Goal: Task Accomplishment & Management: Use online tool/utility

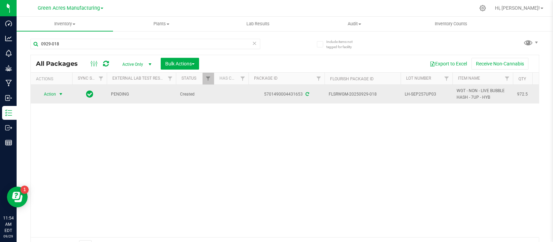
click at [421, 95] on span "LH-SEP257UP03" at bounding box center [427, 94] width 44 height 7
click at [421, 95] on input "LH-SEP257UP03" at bounding box center [424, 94] width 49 height 11
click at [293, 153] on div "Action Action Adjust qty Create package Edit attributes Global inventory Locate…" at bounding box center [285, 161] width 508 height 152
click at [83, 46] on input "0929-018" at bounding box center [145, 44] width 230 height 10
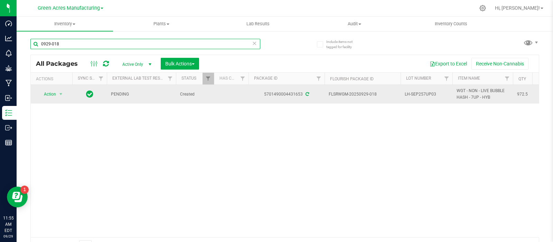
click at [83, 46] on input "0929-018" at bounding box center [145, 44] width 230 height 10
type input "0"
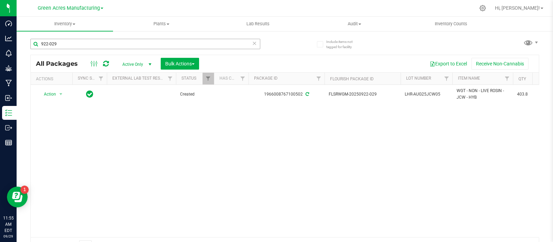
click at [94, 42] on input "922-029" at bounding box center [145, 44] width 230 height 10
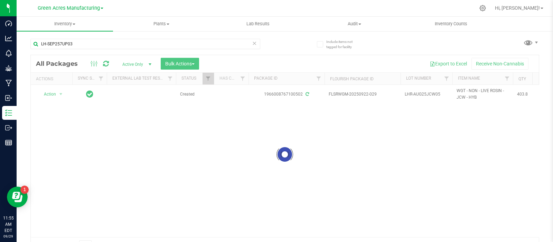
type input "LH-SEP257UP03"
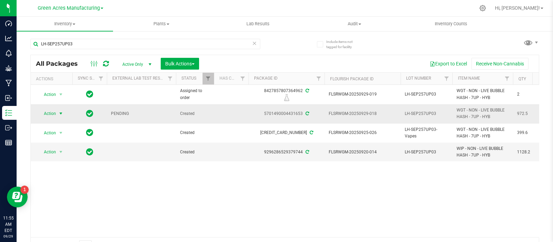
click at [48, 113] on span "Action" at bounding box center [47, 114] width 19 height 10
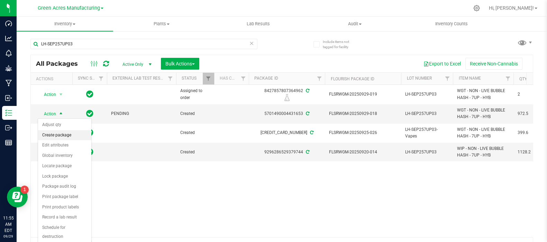
click at [57, 132] on li "Create package" at bounding box center [64, 135] width 53 height 10
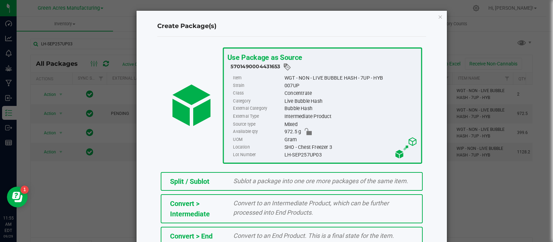
scroll to position [93, 0]
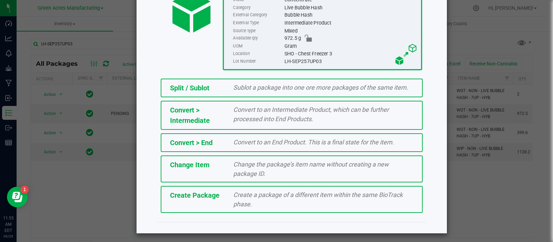
click at [213, 190] on div "Create Package" at bounding box center [197, 195] width 64 height 10
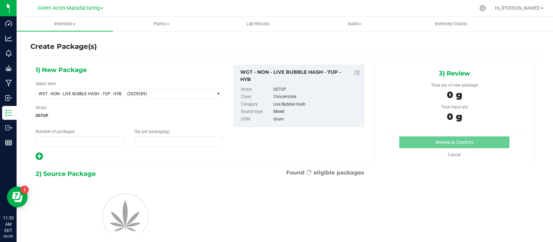
type input "1"
type input "0.0000"
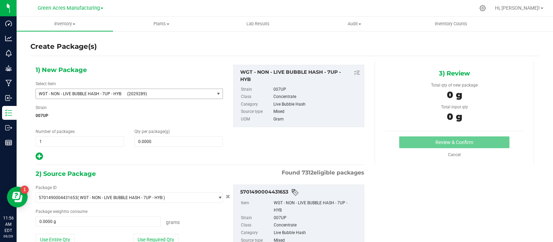
click at [136, 91] on span "WGT - NON - LIVE BUBBLE HASH - 7UP - HYB (2029289)" at bounding box center [125, 94] width 178 height 10
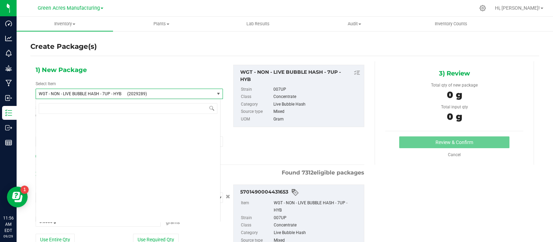
scroll to position [161907, 0]
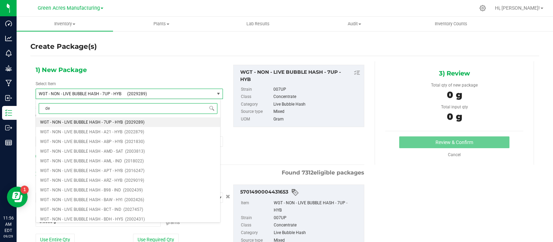
type input "d"
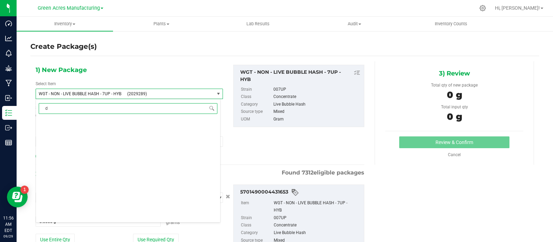
scroll to position [0, 0]
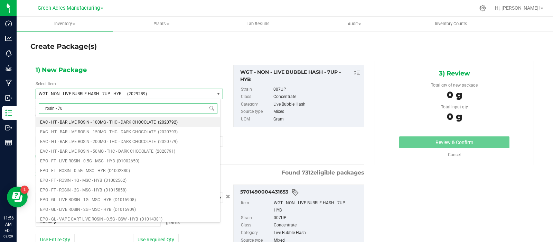
type input "rosin - 7up"
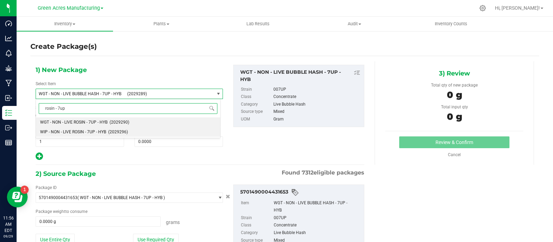
click at [97, 132] on span "WIP - NON - LIVE ROSIN - 7UP - HYB" at bounding box center [73, 131] width 66 height 5
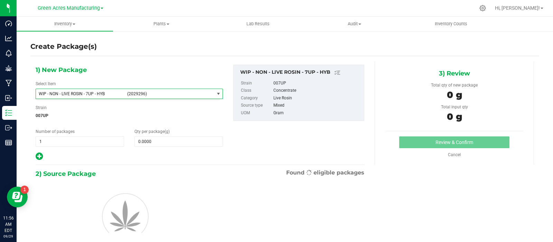
type input "0.0000"
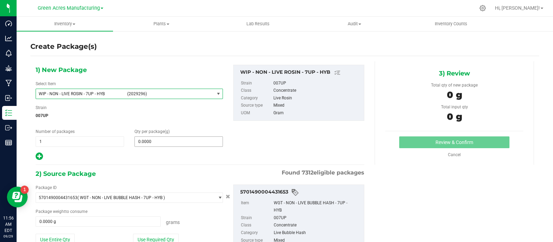
click at [150, 140] on span "0.0000 0" at bounding box center [179, 141] width 89 height 10
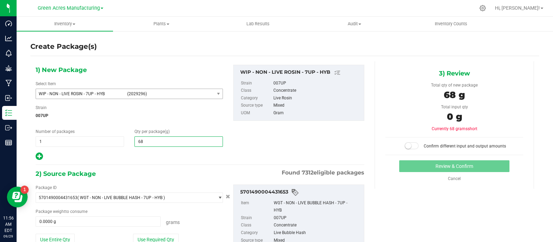
type input "688"
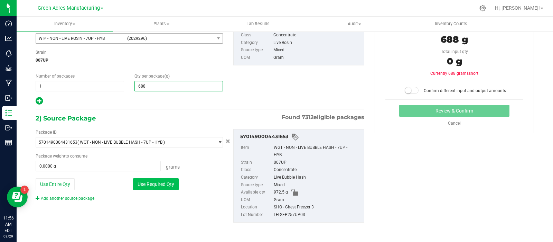
type input "688.0000"
click at [147, 180] on button "Use Required Qty" at bounding box center [156, 184] width 46 height 12
type input "688.0000 g"
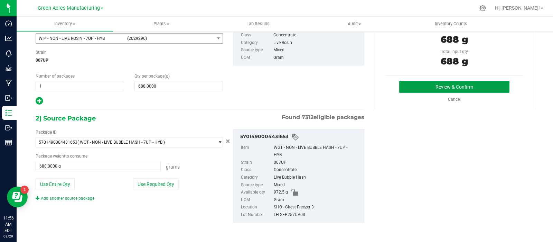
click at [423, 87] on button "Review & Confirm" at bounding box center [454, 87] width 110 height 12
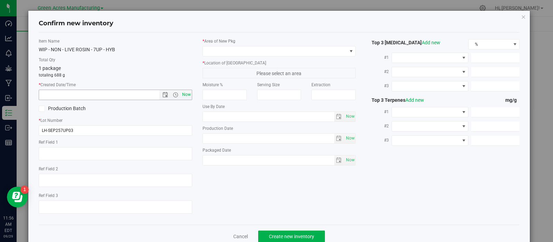
click at [185, 92] on span "Now" at bounding box center [186, 95] width 12 height 10
type input "9/29/2025 11:56 AM"
click at [239, 46] on div "* Area of New Pkg" at bounding box center [280, 47] width 154 height 18
click at [239, 47] on span at bounding box center [275, 51] width 144 height 10
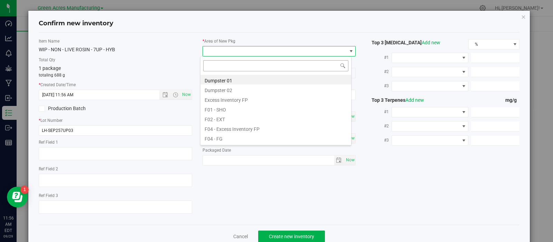
scroll to position [10, 151]
click at [237, 111] on li "F01 - SHO" at bounding box center [276, 109] width 151 height 10
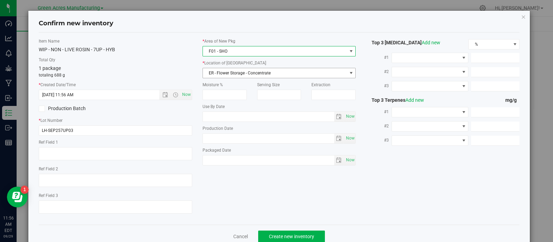
click at [238, 72] on span "ER - Flower Storage - Concentrate" at bounding box center [275, 73] width 144 height 10
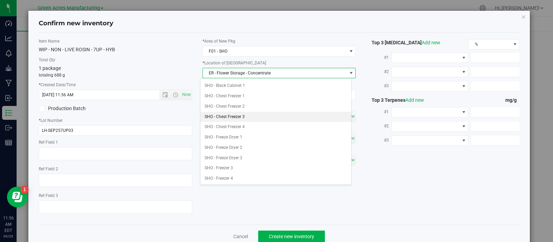
scroll to position [161, 0]
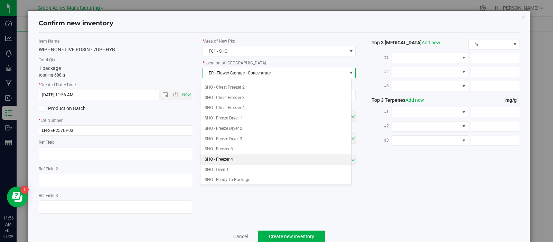
click at [235, 159] on li "SHO - Freezer 4" at bounding box center [276, 159] width 151 height 10
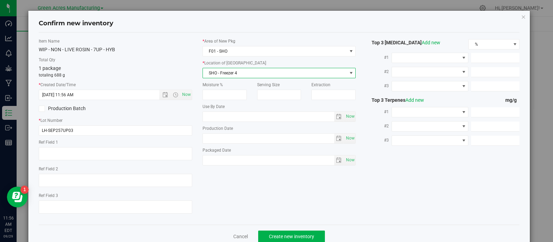
click at [237, 74] on span "SHO - Freezer 4" at bounding box center [275, 73] width 144 height 10
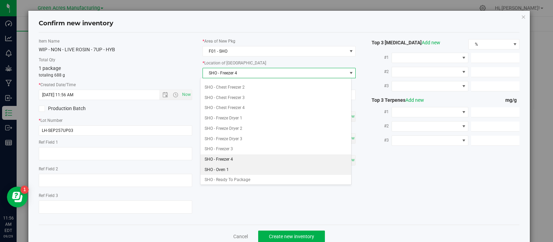
click at [234, 168] on li "SHO - Oven 1" at bounding box center [276, 170] width 151 height 10
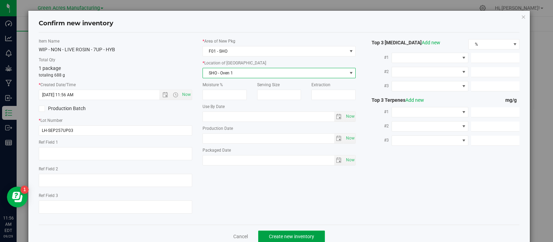
click at [269, 236] on span "Create new inventory" at bounding box center [291, 236] width 45 height 6
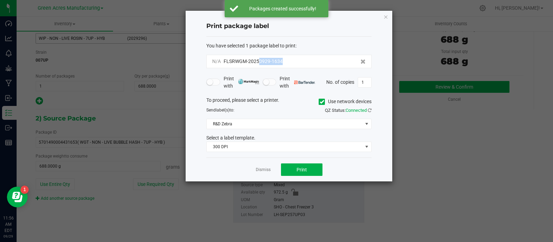
drag, startPoint x: 288, startPoint y: 63, endPoint x: 258, endPoint y: 65, distance: 30.2
click at [258, 65] on div "N/A FLSRWGM-20250929-1634" at bounding box center [288, 61] width 165 height 13
copy span "0929-1634"
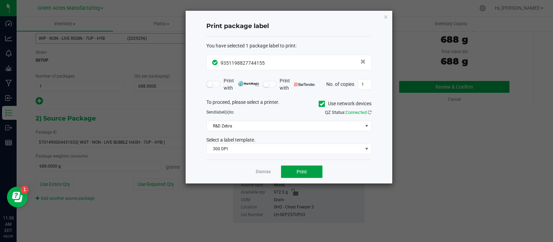
click at [289, 166] on button "Print" at bounding box center [301, 171] width 41 height 12
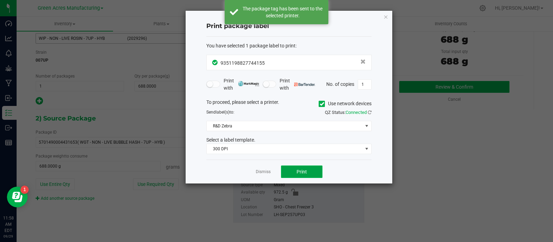
click at [289, 168] on button "Print" at bounding box center [301, 171] width 41 height 12
click at [261, 173] on link "Dismiss" at bounding box center [263, 172] width 15 height 6
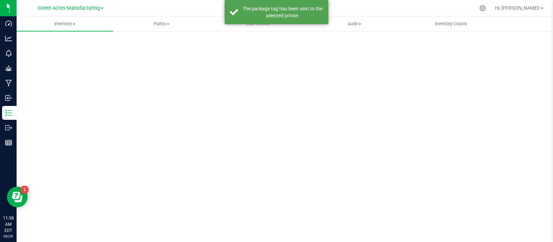
scroll to position [5, 0]
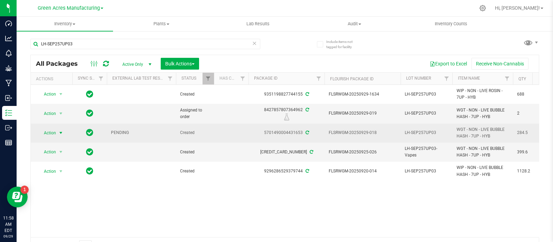
click at [57, 133] on span "select" at bounding box center [61, 133] width 9 height 10
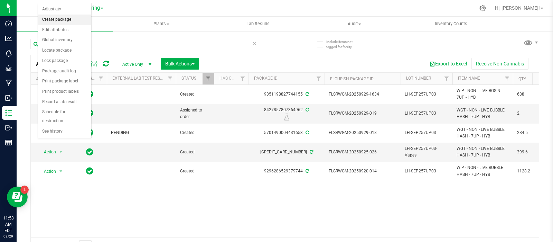
click at [58, 17] on li "Create package" at bounding box center [64, 20] width 53 height 10
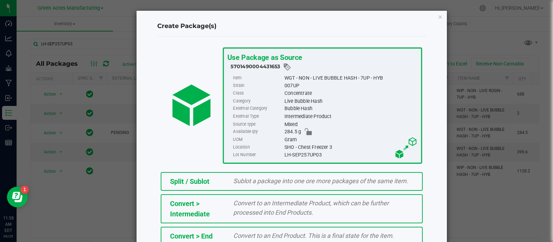
scroll to position [93, 0]
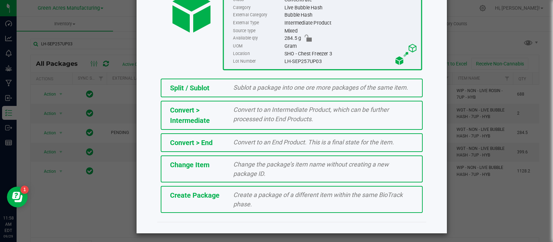
click at [233, 197] on div "Create a package of a different item within the same BioTrack phase." at bounding box center [323, 199] width 191 height 19
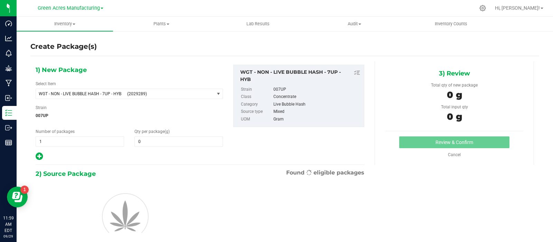
type input "0.0000"
click at [131, 96] on span "(2029289)" at bounding box center [169, 93] width 84 height 5
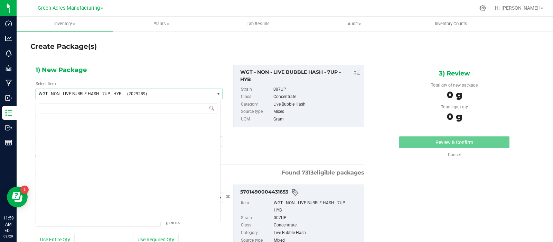
type input "0.0000 g"
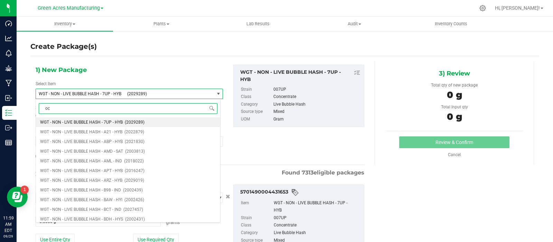
type input "ock"
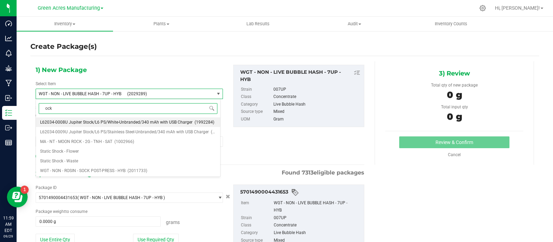
scroll to position [0, 0]
click at [92, 169] on span "WGT - NON - ROSIN - SOCK POST-PRESS - HYB" at bounding box center [82, 170] width 85 height 5
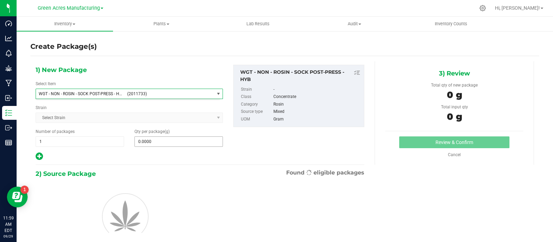
type input "0.0000"
click at [181, 145] on span at bounding box center [179, 141] width 89 height 10
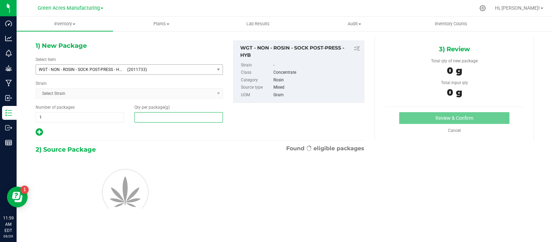
scroll to position [24, 0]
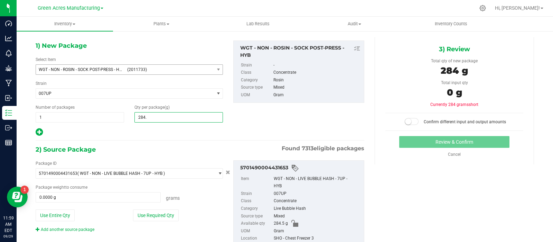
type input "284.5"
type input "284.5000"
click at [67, 216] on button "Use Entire Qty" at bounding box center [55, 215] width 39 height 12
type input "284.5000 g"
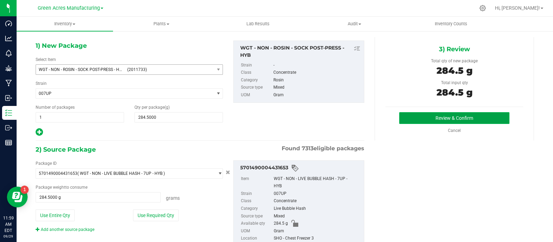
click at [437, 115] on button "Review & Confirm" at bounding box center [454, 118] width 110 height 12
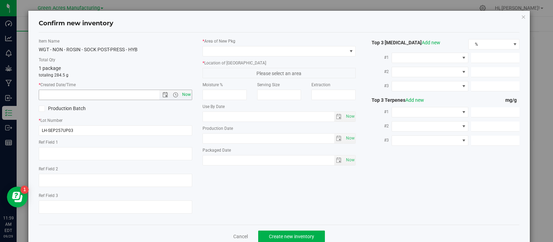
click at [183, 94] on span "Now" at bounding box center [186, 95] width 12 height 10
type input "9/29/2025 11:59 AM"
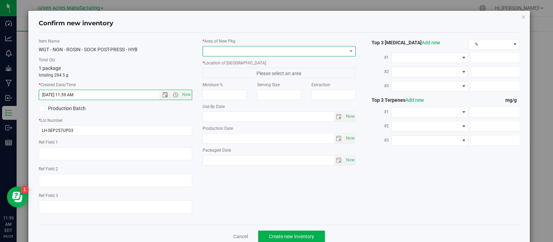
click at [220, 54] on span at bounding box center [275, 51] width 144 height 10
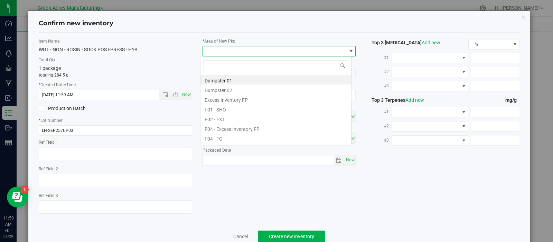
scroll to position [10, 151]
click at [221, 110] on li "F01 - SHO" at bounding box center [276, 109] width 151 height 10
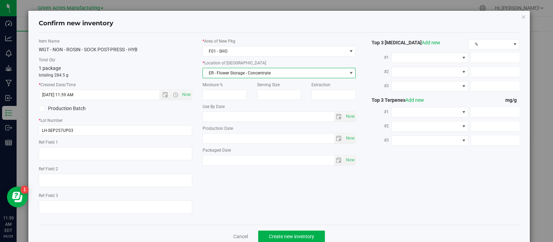
click at [239, 72] on span "ER - Flower Storage - Concentrate" at bounding box center [275, 73] width 144 height 10
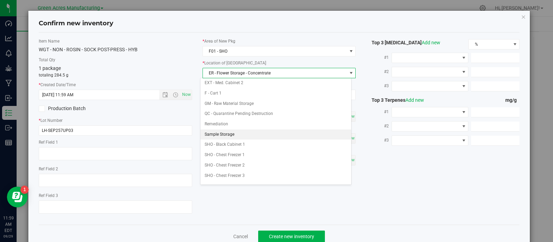
scroll to position [90, 0]
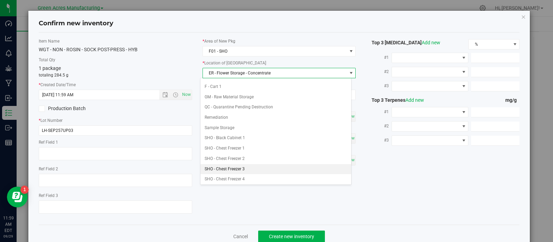
click at [236, 167] on li "SHO - Chest Freezer 3" at bounding box center [276, 169] width 151 height 10
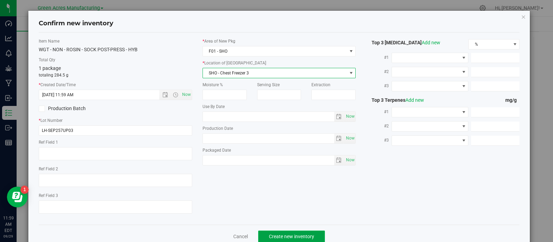
click at [270, 234] on span "Create new inventory" at bounding box center [291, 236] width 45 height 6
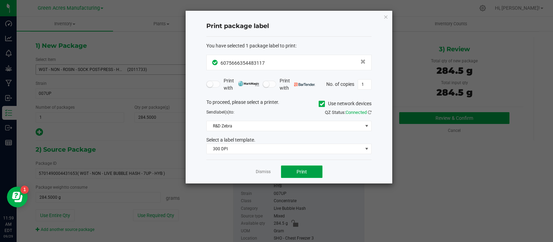
click at [298, 169] on span "Print" at bounding box center [302, 172] width 10 height 6
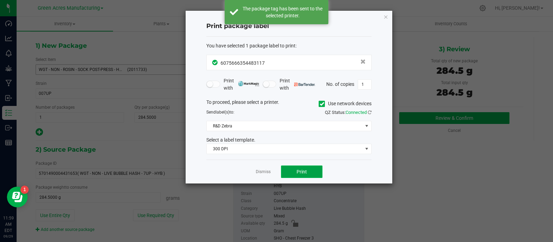
click at [298, 169] on span "Print" at bounding box center [302, 172] width 10 height 6
click at [263, 172] on link "Dismiss" at bounding box center [263, 172] width 15 height 6
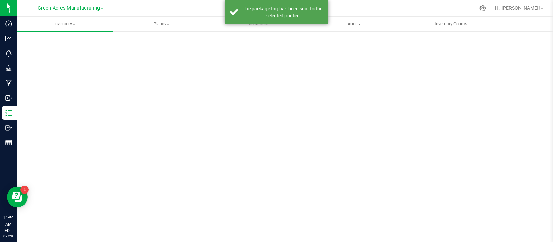
scroll to position [5, 0]
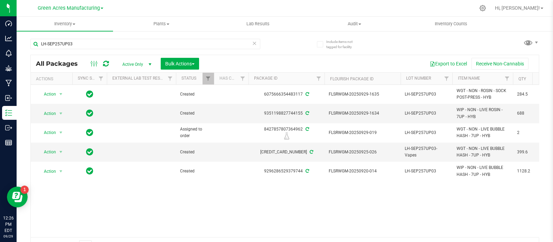
click at [494, 201] on div "Action Action Adjust qty Create package Edit attributes Global inventory Locate…" at bounding box center [285, 161] width 508 height 152
click at [525, 213] on div "Action Action Adjust qty Create package Edit attributes Global inventory Locate…" at bounding box center [285, 161] width 508 height 152
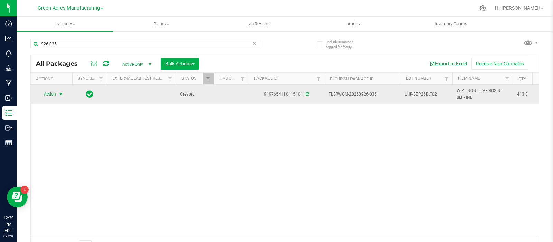
type input "926-035"
click at [48, 95] on span "Action" at bounding box center [47, 94] width 19 height 10
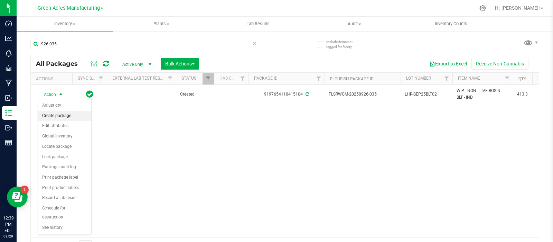
click at [56, 113] on li "Create package" at bounding box center [64, 116] width 53 height 10
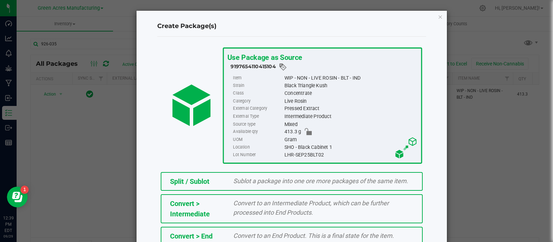
scroll to position [93, 0]
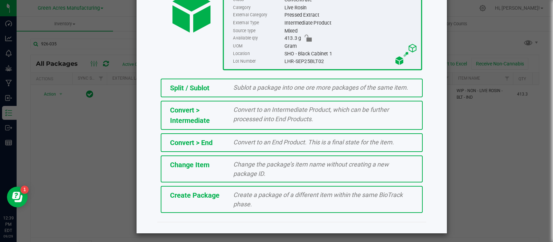
click at [263, 191] on span "Create a package of a different item within the same BioTrack phase." at bounding box center [317, 199] width 169 height 17
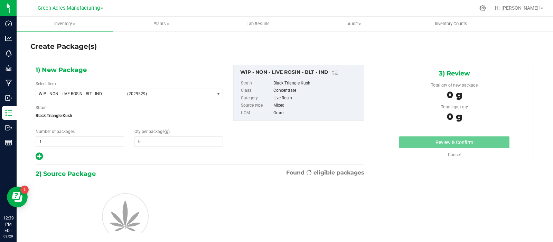
type input "0.0000"
click at [188, 89] on span "WIP - NON - LIVE ROSIN - BLT - IND (2029529)" at bounding box center [125, 94] width 178 height 10
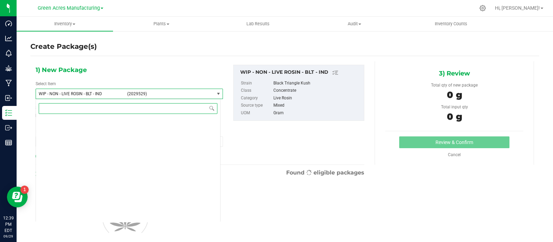
scroll to position [207633, 0]
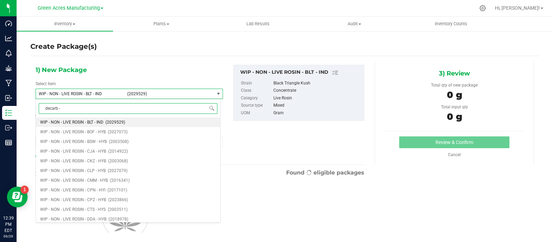
type input "decarb -"
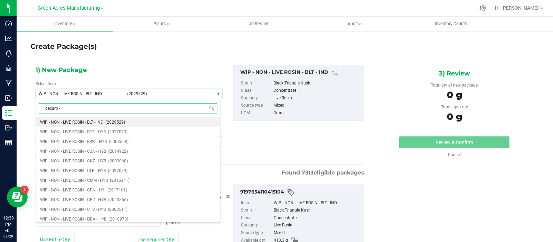
type input "0.0000 g"
type input "decarb - blt"
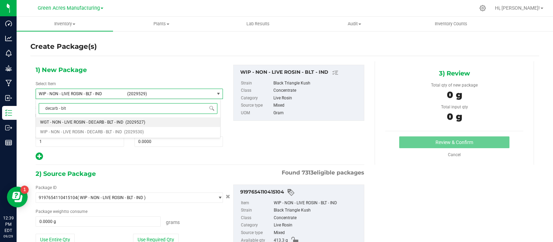
scroll to position [0, 0]
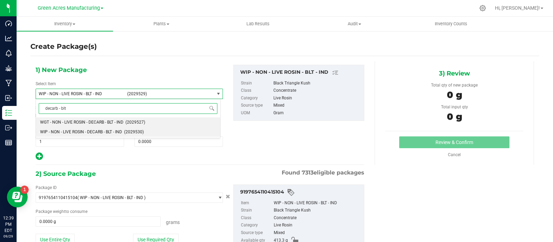
click at [111, 133] on span "WIP - NON - LIVE ROSIN - DECARB - BLT - IND" at bounding box center [81, 131] width 82 height 5
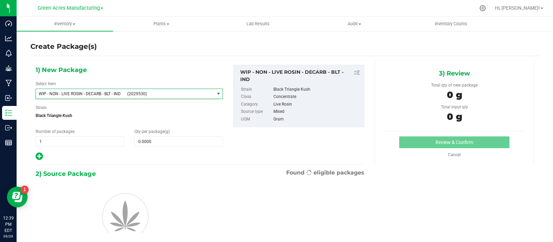
type input "0.0000"
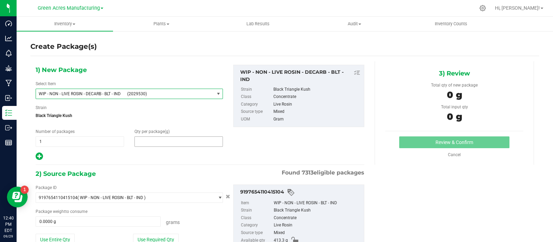
click at [157, 145] on span at bounding box center [179, 141] width 89 height 10
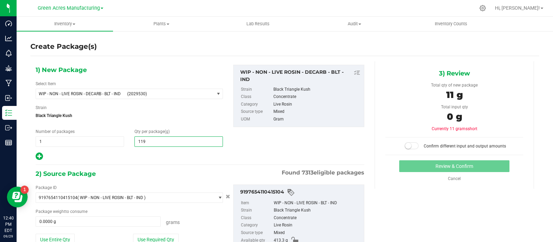
type input "1198"
type input "1,198.0000"
click at [71, 234] on button "Use Entire Qty" at bounding box center [55, 239] width 39 height 12
type input "413.3000 g"
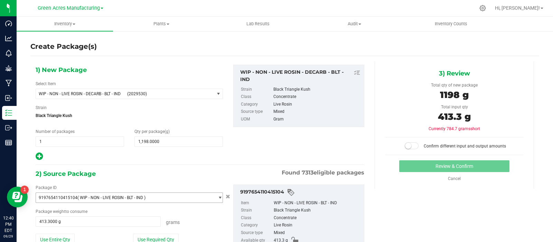
scroll to position [48, 0]
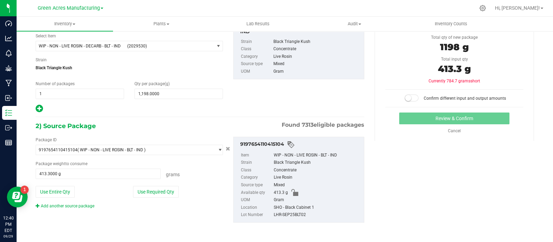
click at [90, 208] on div "Package ID 9197654110415104 ( WIP - NON - LIVE ROSIN - BLT - IND ) 000051884181…" at bounding box center [199, 179] width 339 height 97
click at [90, 206] on link "Add another source package" at bounding box center [65, 205] width 59 height 5
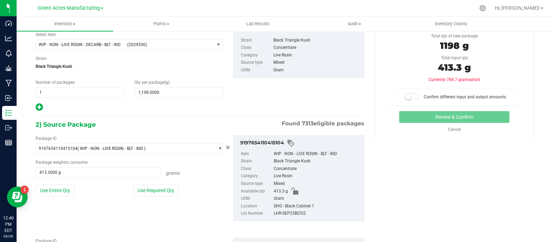
scroll to position [100, 0]
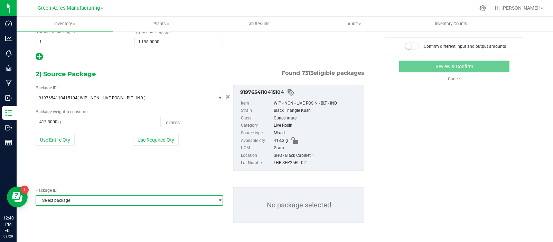
click at [90, 200] on span "Select package" at bounding box center [125, 200] width 178 height 10
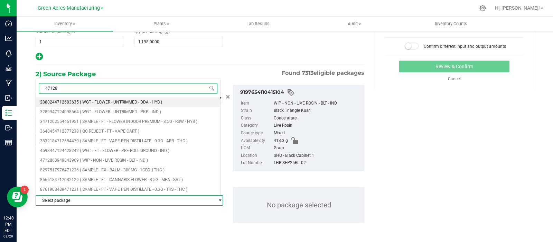
type input "471286"
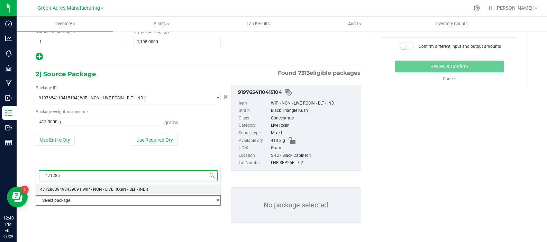
click at [88, 187] on span "( WIP - NON - LIVE ROSIN - BLT - IND )" at bounding box center [114, 189] width 68 height 5
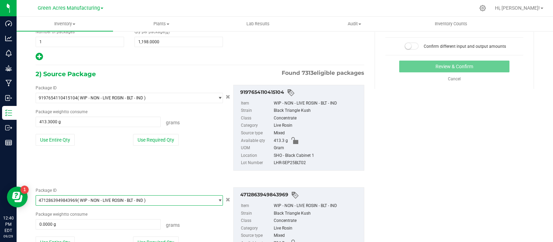
scroll to position [120, 0]
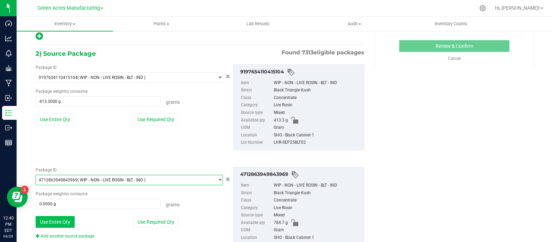
click at [59, 218] on button "Use Entire Qty" at bounding box center [55, 222] width 39 height 12
type input "784.7000 g"
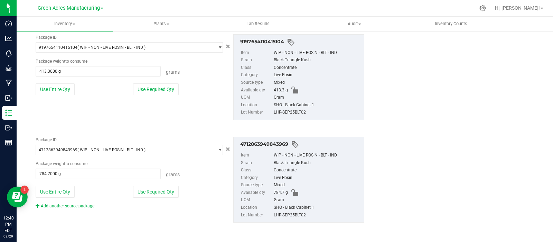
scroll to position [0, 0]
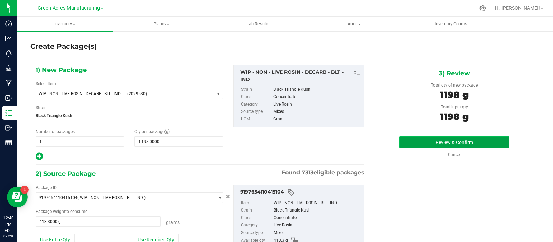
click at [417, 144] on button "Review & Confirm" at bounding box center [454, 142] width 110 height 12
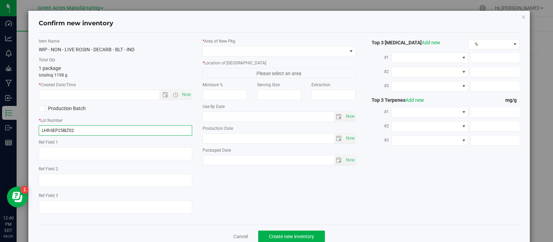
click at [48, 130] on input "LHR-SEP25BLT02" at bounding box center [116, 130] width 154 height 10
type input "LRV-SEP25BLT02"
click at [186, 93] on span "Now" at bounding box center [186, 95] width 12 height 10
type input "9/29/2025 12:40 PM"
drag, startPoint x: 92, startPoint y: 132, endPoint x: 18, endPoint y: 137, distance: 73.5
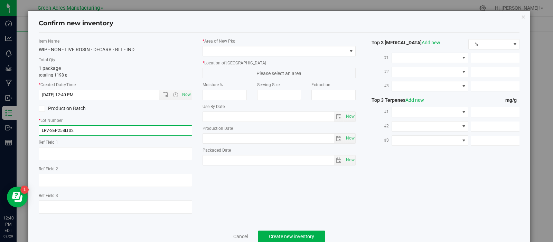
click at [18, 137] on div "Confirm new inventory Item Name WIP - NON - LIVE ROSIN - DECARB - BLT - IND Tot…" at bounding box center [279, 121] width 558 height 242
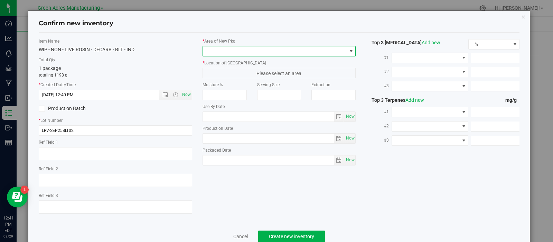
click at [237, 52] on span at bounding box center [275, 51] width 144 height 10
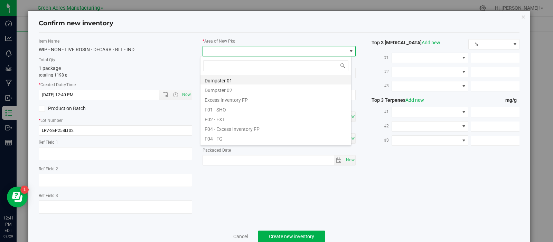
scroll to position [10, 151]
click at [228, 109] on li "F01 - SHO" at bounding box center [276, 109] width 151 height 10
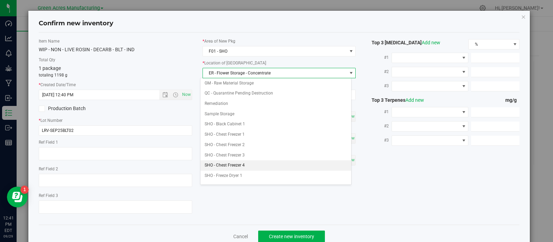
scroll to position [160, 0]
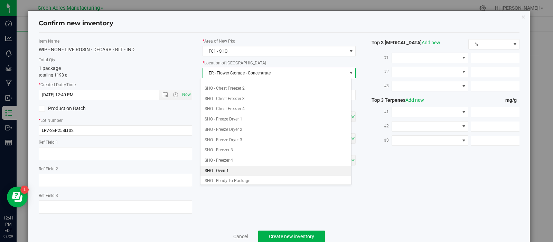
click at [223, 168] on li "SHO - Oven 1" at bounding box center [276, 171] width 151 height 10
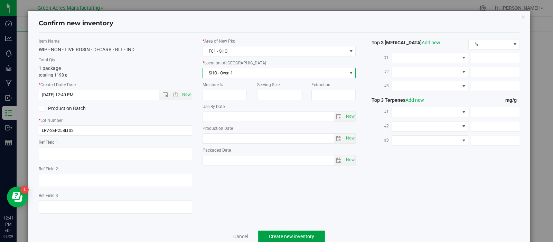
click at [275, 234] on span "Create new inventory" at bounding box center [291, 236] width 45 height 6
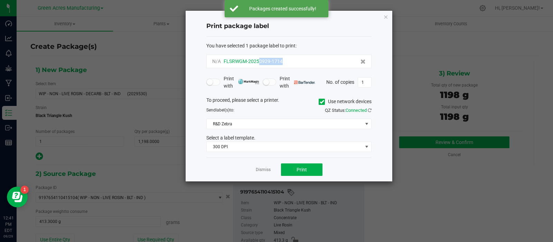
drag, startPoint x: 288, startPoint y: 63, endPoint x: 259, endPoint y: 64, distance: 28.4
click at [259, 64] on div "N/A FLSRWGM-20250929-1714" at bounding box center [289, 61] width 154 height 7
copy span "0929-1714"
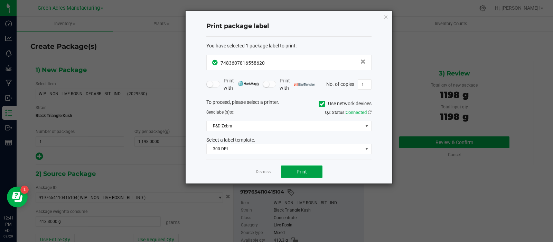
click at [306, 172] on span "Print" at bounding box center [302, 172] width 10 height 6
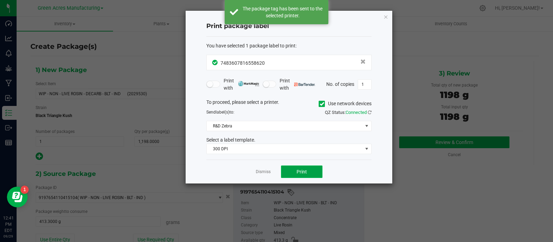
click at [306, 172] on span "Print" at bounding box center [302, 172] width 10 height 6
click at [263, 172] on link "Dismiss" at bounding box center [263, 172] width 15 height 6
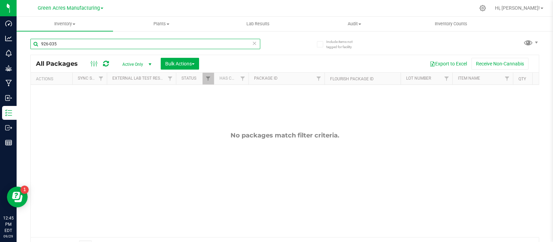
click at [101, 46] on input "926-035" at bounding box center [145, 44] width 230 height 10
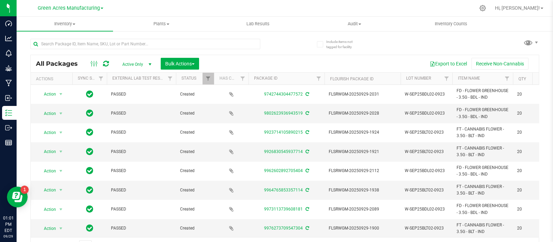
click at [495, 34] on div "All Packages Active Only Active Only Lab Samples Locked All External Internal B…" at bounding box center [284, 143] width 509 height 222
click at [75, 43] on input "text" at bounding box center [145, 44] width 230 height 10
paste input "LH-SEP25ABP01"
click at [46, 44] on input "LH-SEP25ABP01" at bounding box center [145, 44] width 230 height 10
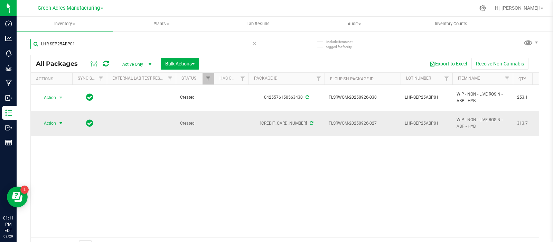
type input "LHR-SEP25ABP01"
click at [62, 119] on span "select" at bounding box center [61, 123] width 9 height 10
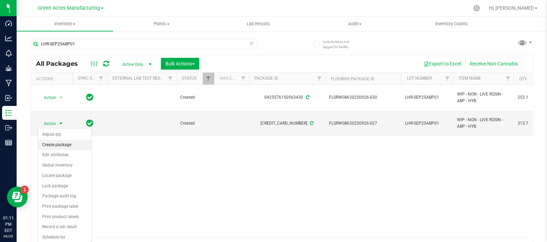
click at [68, 144] on li "Create package" at bounding box center [64, 145] width 53 height 10
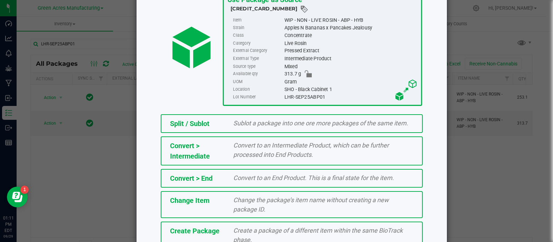
scroll to position [93, 0]
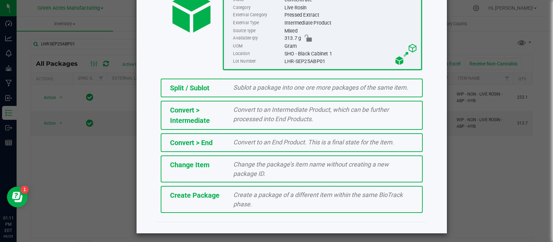
click at [205, 195] on span "Create Package" at bounding box center [194, 195] width 49 height 8
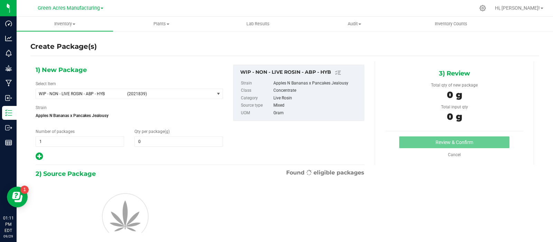
type input "0.0000"
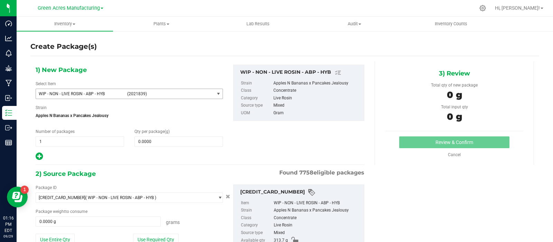
click at [145, 94] on span "(2021839)" at bounding box center [169, 93] width 84 height 5
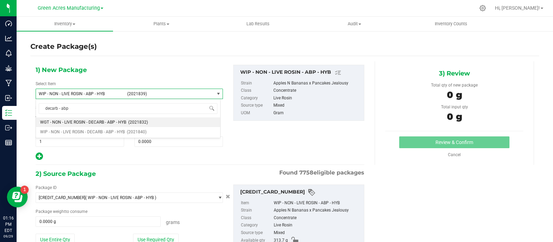
click at [259, 128] on div "1) New Package Select Item WIP - NON - LIVE ROSIN - ABP - HYB (2021839) WGT - N…" at bounding box center [199, 113] width 339 height 96
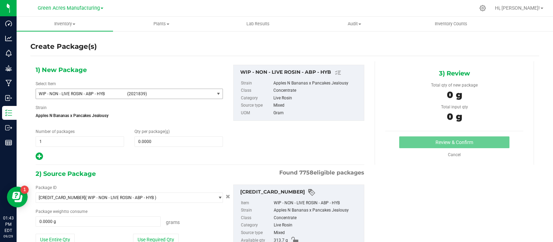
click at [142, 98] on span "WIP - NON - LIVE ROSIN - ABP - HYB (2021839)" at bounding box center [125, 94] width 178 height 10
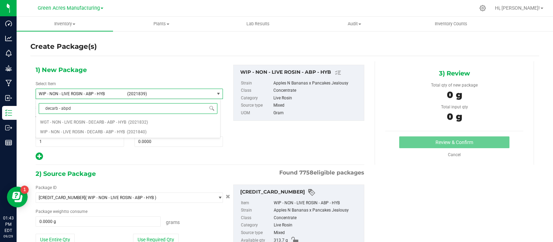
type input "decarb - abp"
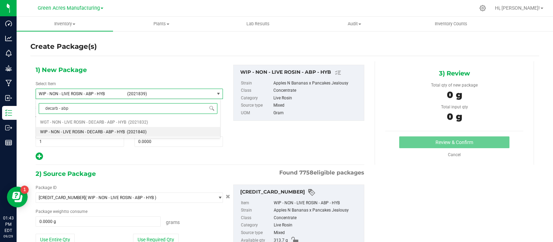
click at [87, 128] on li "WIP - NON - LIVE ROSIN - DECARB - ABP - HYB (2021840)" at bounding box center [128, 132] width 184 height 10
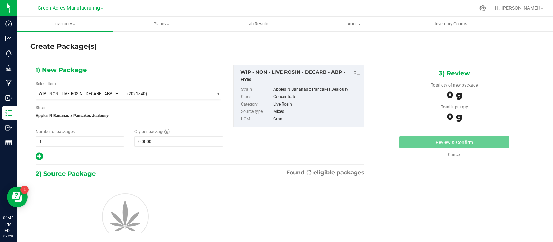
scroll to position [207778, 0]
type input "0.0000"
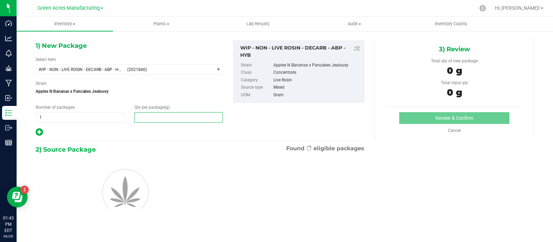
click at [149, 118] on span at bounding box center [179, 117] width 89 height 10
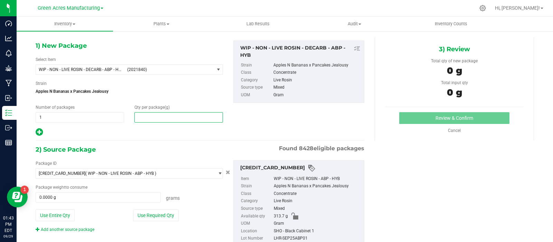
type input "0.0000"
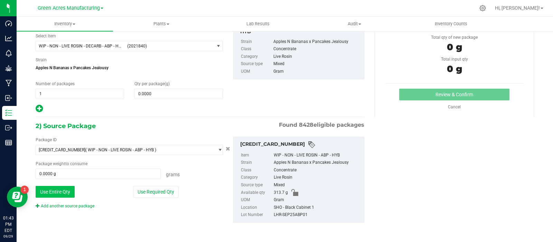
click at [54, 186] on button "Use Entire Qty" at bounding box center [55, 192] width 39 height 12
type input "313.7000 g"
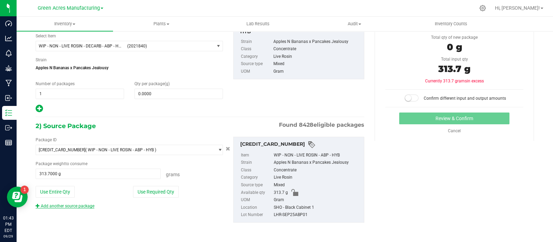
click at [74, 204] on link "Add another source package" at bounding box center [65, 205] width 59 height 5
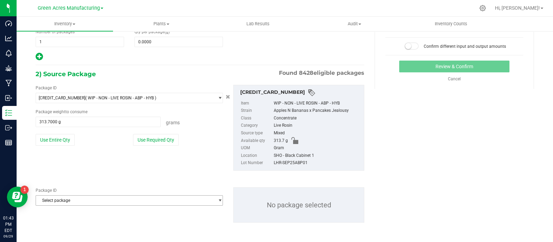
click at [75, 200] on span "Select package" at bounding box center [125, 200] width 178 height 10
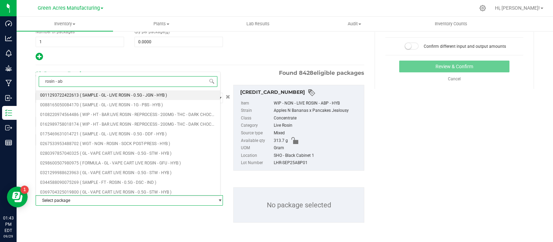
type input "rosin - abp"
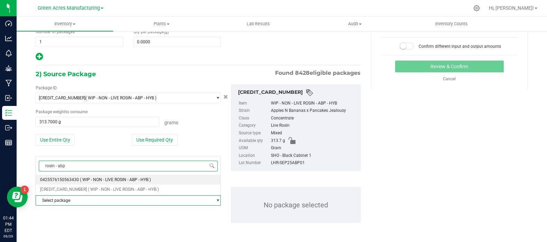
click at [72, 182] on li "0425576150563430 ( WIP - NON - LIVE ROSIN - ABP - HYB )" at bounding box center [128, 180] width 184 height 10
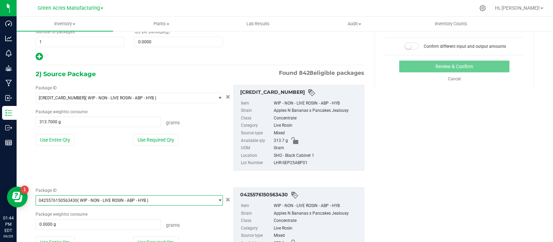
scroll to position [150, 0]
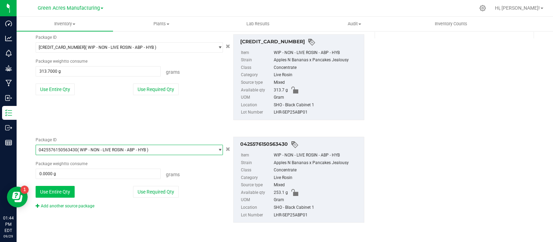
click at [57, 194] on button "Use Entire Qty" at bounding box center [55, 192] width 39 height 12
type input "253.1000 g"
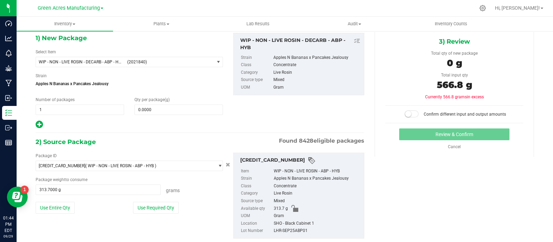
scroll to position [0, 0]
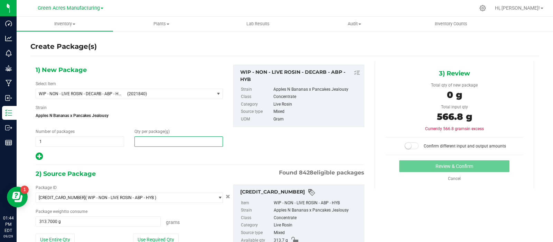
click at [151, 141] on span at bounding box center [179, 141] width 89 height 10
type input "566.8"
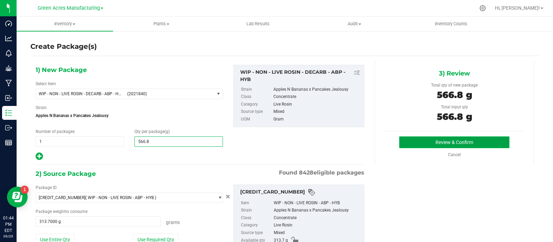
type input "566.8000"
click at [401, 146] on button "Review & Confirm" at bounding box center [454, 142] width 110 height 12
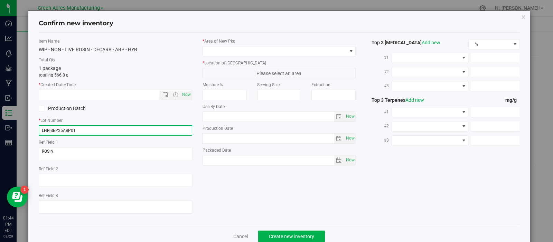
click at [47, 129] on input "LHR-SEP25ABP01" at bounding box center [116, 130] width 154 height 10
type input "LRV-SEP25ABP01"
click at [180, 94] on span "Now" at bounding box center [186, 95] width 12 height 10
type input "9/29/2025 1:44 PM"
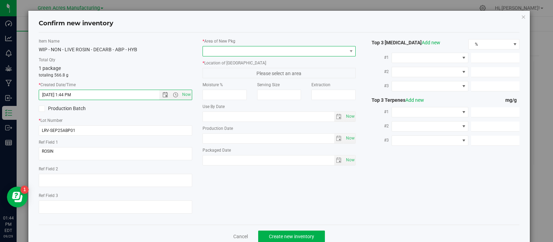
click at [216, 54] on span at bounding box center [275, 51] width 144 height 10
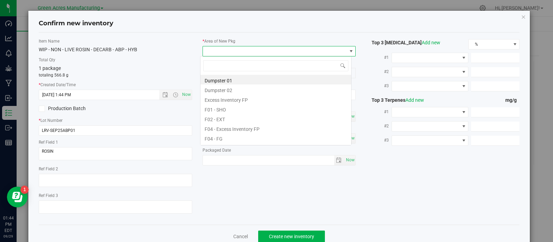
scroll to position [10, 151]
click at [226, 108] on li "F01 - SHO" at bounding box center [276, 109] width 151 height 10
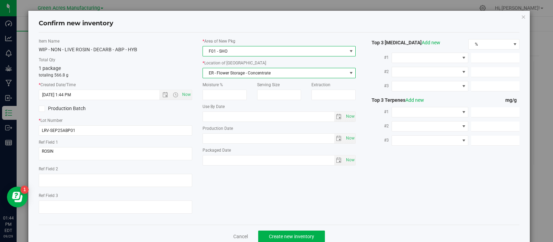
click at [214, 73] on span "ER - Flower Storage - Concentrate" at bounding box center [275, 73] width 144 height 10
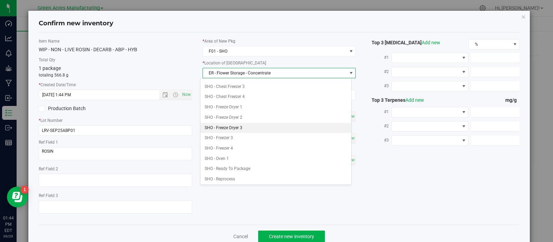
scroll to position [173, 0]
click at [239, 153] on li "SHO - Oven 1" at bounding box center [276, 158] width 151 height 10
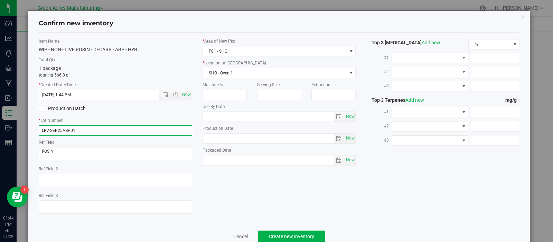
drag, startPoint x: 104, startPoint y: 131, endPoint x: 35, endPoint y: 125, distance: 69.4
click at [35, 125] on div "Item Name WIP - NON - LIVE ROSIN - DECARB - ABP - HYB Total Qty 1 package total…" at bounding box center [116, 128] width 164 height 181
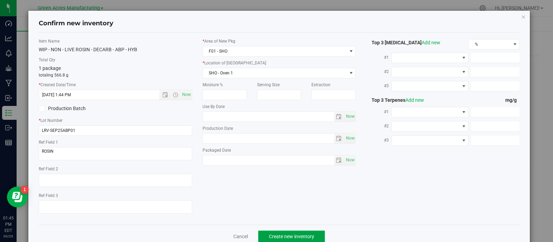
click at [277, 235] on span "Create new inventory" at bounding box center [291, 236] width 45 height 6
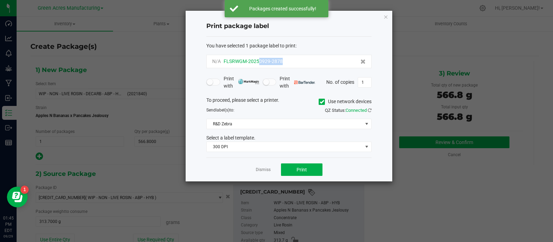
drag, startPoint x: 282, startPoint y: 62, endPoint x: 259, endPoint y: 64, distance: 23.3
click at [259, 64] on div "N/A FLSRWGM-20250929-2878" at bounding box center [289, 61] width 154 height 7
copy span "0929-2878"
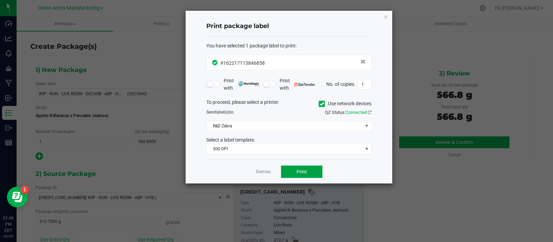
click at [302, 169] on span "Print" at bounding box center [302, 172] width 10 height 6
click at [302, 168] on div at bounding box center [289, 97] width 207 height 173
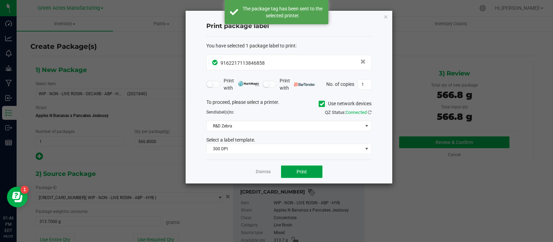
click at [302, 169] on span "Print" at bounding box center [302, 172] width 10 height 6
click at [266, 170] on link "Dismiss" at bounding box center [263, 172] width 15 height 6
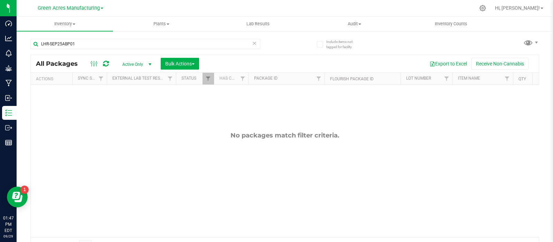
click at [496, 117] on div "No packages match filter criteria." at bounding box center [285, 184] width 508 height 199
click at [85, 44] on input "LHR-SEP25ABP01" at bounding box center [145, 44] width 230 height 10
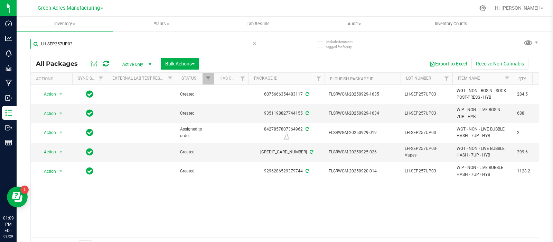
click at [100, 45] on input "LH-SEP257UP03" at bounding box center [145, 44] width 230 height 10
click at [434, 151] on span "LH-SEP257UP03-Vapes" at bounding box center [427, 151] width 44 height 13
click at [434, 151] on input "LH-SEP257UP03-Vapes" at bounding box center [424, 152] width 49 height 11
drag, startPoint x: 380, startPoint y: 150, endPoint x: 358, endPoint y: 154, distance: 22.4
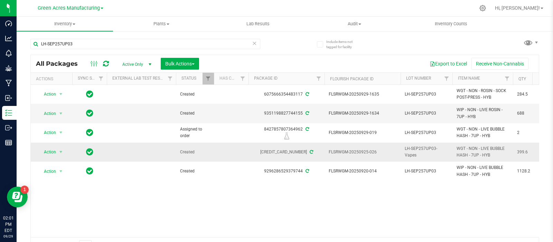
click at [358, 154] on span "FLSRWGM-20250925-026" at bounding box center [363, 152] width 68 height 7
copy span "0925"
click at [381, 153] on td "FLSRWGM-20250925-026" at bounding box center [363, 151] width 76 height 19
drag, startPoint x: 380, startPoint y: 149, endPoint x: 360, endPoint y: 151, distance: 20.5
click at [360, 151] on span "FLSRWGM-20250925-026" at bounding box center [363, 152] width 68 height 7
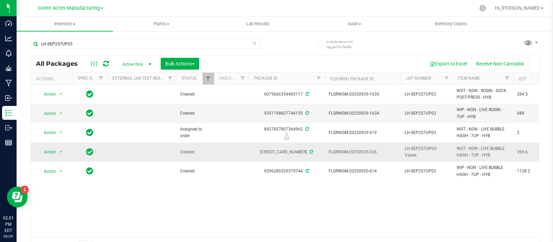
copy span "0925-026"
click at [411, 111] on span "LH-SEP257UP03" at bounding box center [427, 113] width 44 height 7
click at [410, 113] on input "LH-SEP257UP03" at bounding box center [424, 113] width 49 height 11
type input "LHR-SEP257UP03"
click at [60, 151] on span "select" at bounding box center [61, 152] width 6 height 6
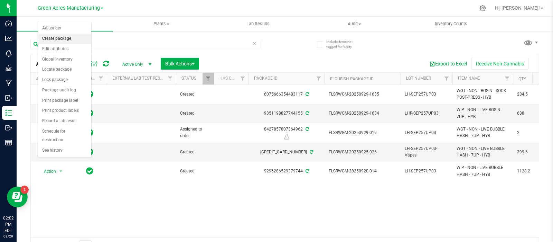
click at [50, 37] on li "Create package" at bounding box center [64, 39] width 53 height 10
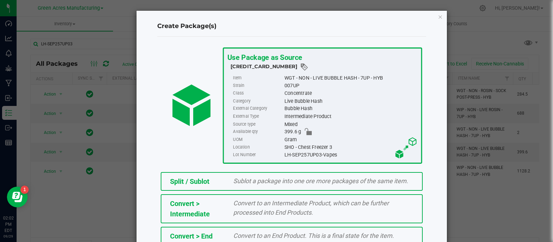
scroll to position [93, 0]
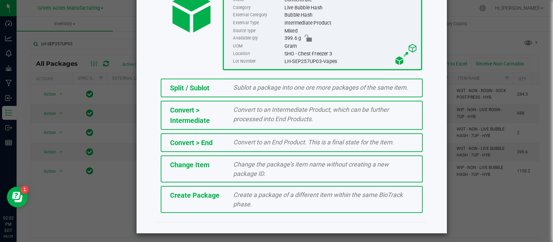
click at [212, 194] on span "Create Package" at bounding box center [194, 195] width 49 height 8
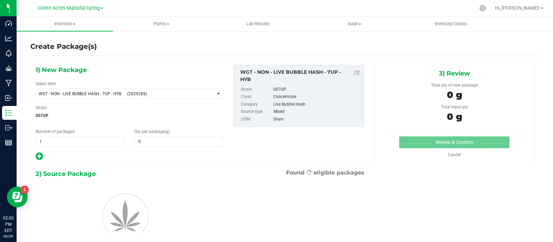
type input "0.0000"
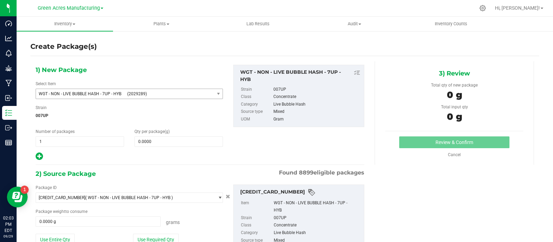
click at [89, 92] on span "WGT - NON - LIVE BUBBLE HASH - 7UP - HYB" at bounding box center [81, 93] width 84 height 5
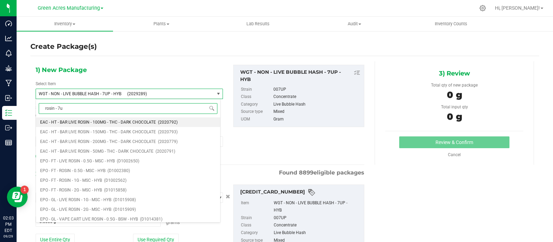
type input "rosin - 7up"
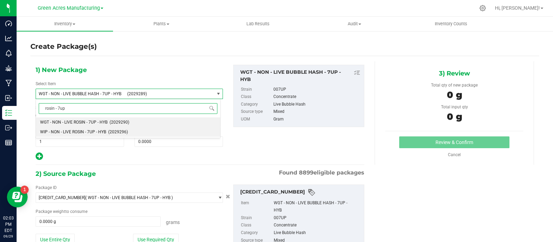
click at [87, 132] on span "WIP - NON - LIVE ROSIN - 7UP - HYB" at bounding box center [73, 131] width 66 height 5
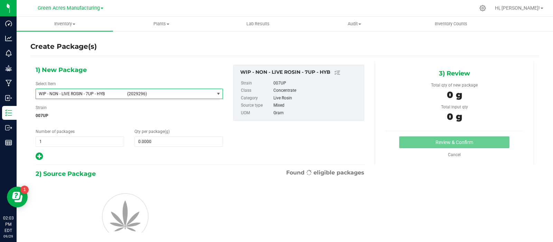
scroll to position [207517, 0]
type input "0.0000"
click at [168, 139] on span "0.0000 0" at bounding box center [179, 141] width 89 height 10
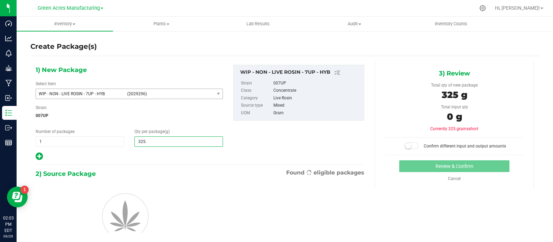
type input "325.8"
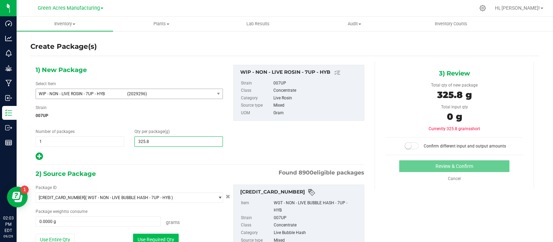
type input "325.8000"
click at [138, 236] on button "Use Required Qty" at bounding box center [156, 239] width 46 height 12
type input "325.8000 g"
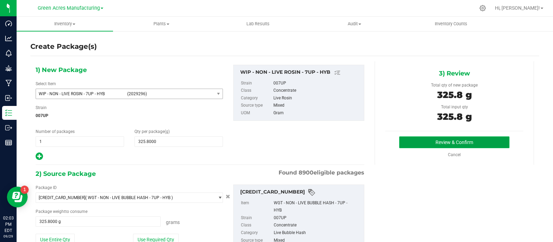
click at [412, 146] on button "Review & Confirm" at bounding box center [454, 142] width 110 height 12
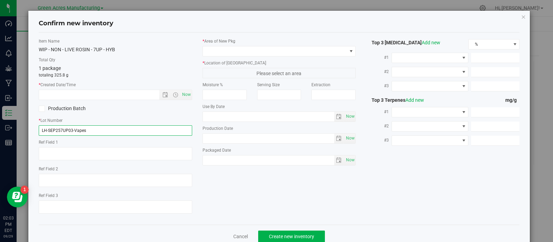
click at [46, 131] on input "LH-SEP257UP03-Vapes" at bounding box center [116, 130] width 154 height 10
click at [100, 128] on input "LHR-SEP257UP03-Vapes" at bounding box center [116, 130] width 154 height 10
type input "LHR-SEP257UP03"
click at [184, 92] on span "Now" at bounding box center [186, 95] width 12 height 10
type input "[DATE] 2:03 PM"
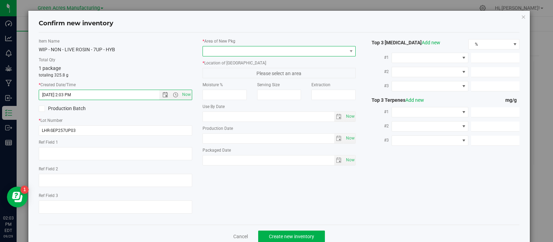
click at [207, 53] on span at bounding box center [275, 51] width 144 height 10
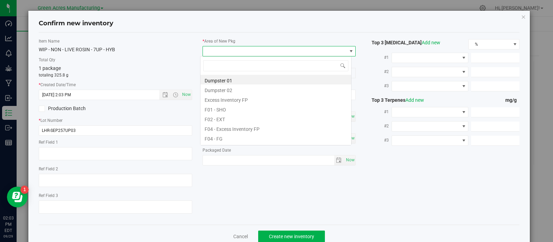
scroll to position [10, 151]
click at [215, 110] on li "F01 - SHO" at bounding box center [276, 109] width 151 height 10
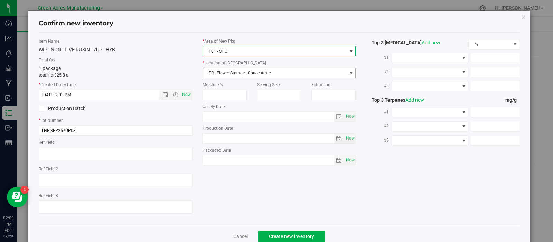
click at [229, 73] on span "ER - Flower Storage - Concentrate" at bounding box center [275, 73] width 144 height 10
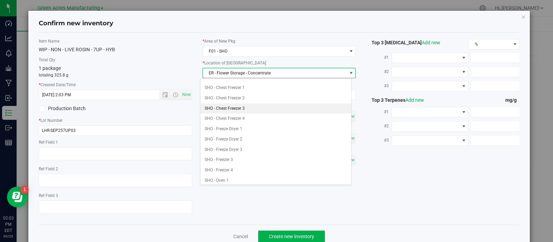
scroll to position [158, 0]
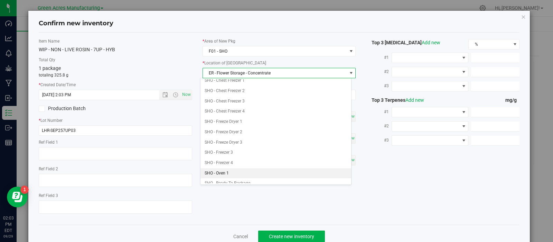
click at [228, 171] on li "SHO - Oven 1" at bounding box center [276, 173] width 151 height 10
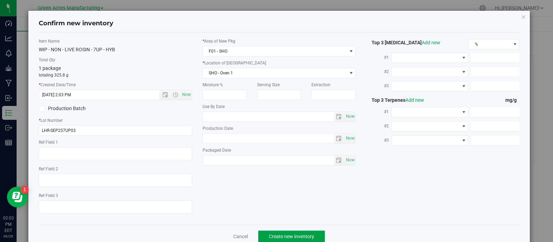
click at [273, 232] on button "Create new inventory" at bounding box center [291, 236] width 67 height 12
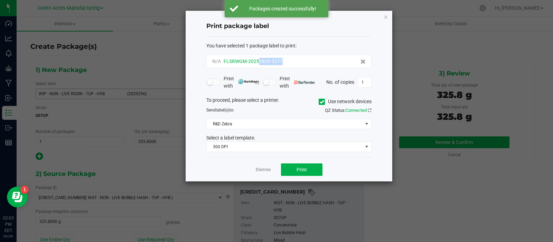
drag, startPoint x: 285, startPoint y: 60, endPoint x: 259, endPoint y: 63, distance: 26.4
click at [259, 63] on div "N/A FLSRWGM-20250929-3277" at bounding box center [289, 61] width 154 height 7
copy span "0929-3277"
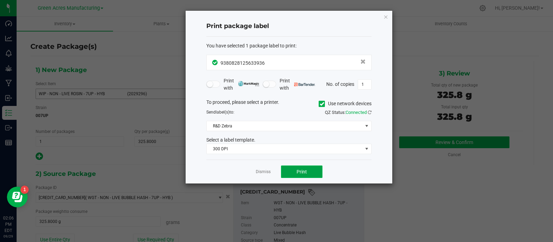
click at [296, 170] on button "Print" at bounding box center [301, 171] width 41 height 12
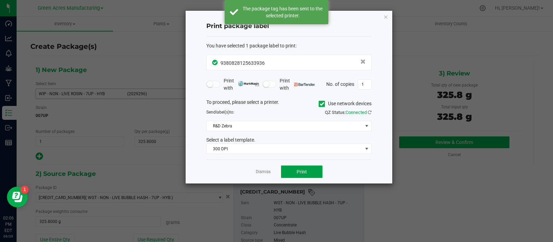
click at [296, 170] on button "Print" at bounding box center [301, 171] width 41 height 12
click at [260, 171] on link "Dismiss" at bounding box center [263, 172] width 15 height 6
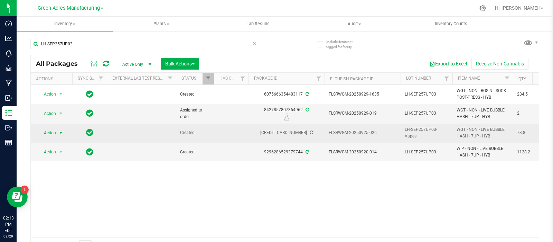
click at [51, 129] on span "Action" at bounding box center [47, 133] width 19 height 10
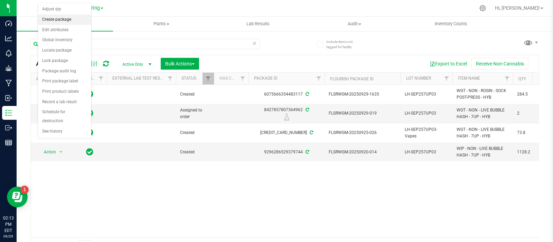
click at [59, 23] on li "Create package" at bounding box center [64, 20] width 53 height 10
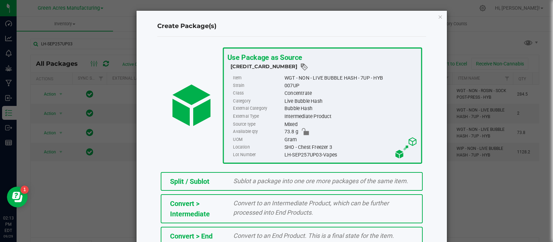
scroll to position [93, 0]
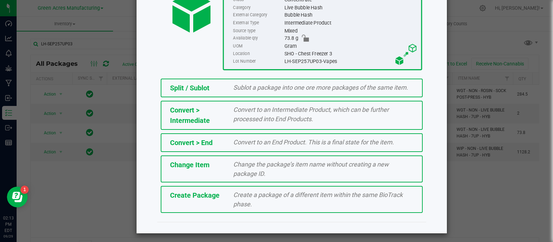
click at [233, 198] on span "Create a package of a different item within the same BioTrack phase." at bounding box center [317, 199] width 169 height 17
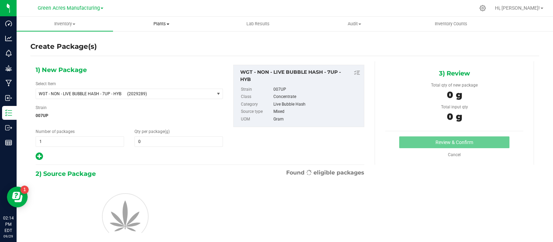
type input "0.0000"
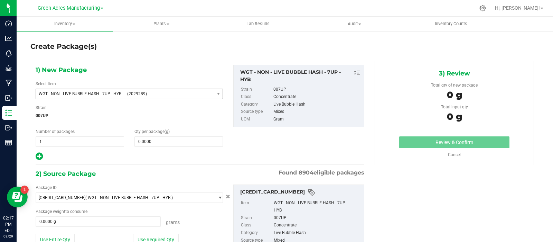
scroll to position [30, 0]
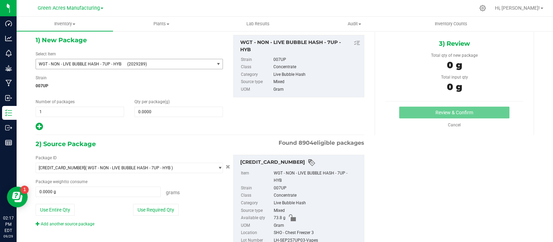
click at [119, 62] on span "WGT - NON - LIVE BUBBLE HASH - 7UP - HYB" at bounding box center [81, 64] width 84 height 5
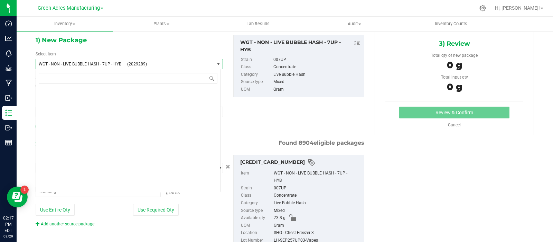
scroll to position [161907, 0]
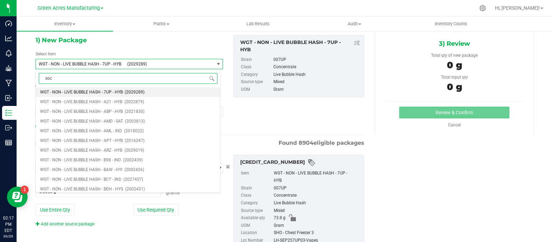
type input "sock"
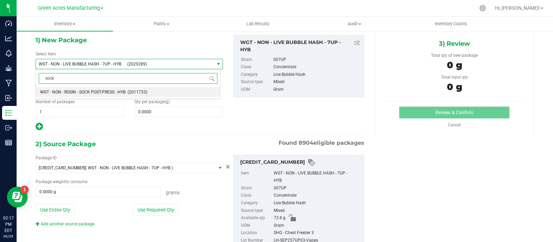
scroll to position [0, 0]
click at [94, 92] on span "WGT - NON - ROSIN - SOCK POST-PRESS - HYB" at bounding box center [82, 92] width 85 height 5
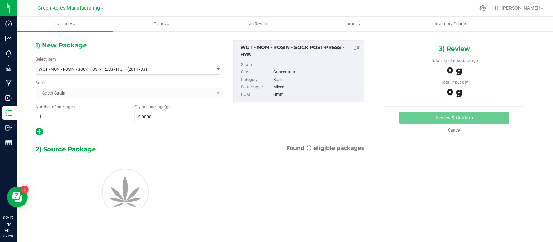
type input "0.0000"
click at [154, 117] on span "0.0000 0" at bounding box center [179, 117] width 89 height 10
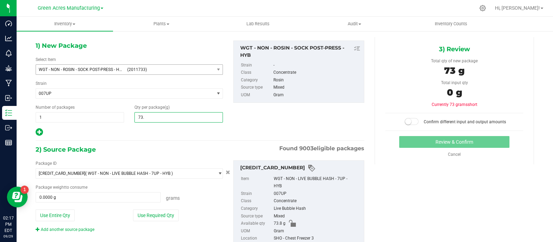
type input "73.8"
click at [67, 218] on button "Use Entire Qty" at bounding box center [55, 215] width 39 height 12
type input "73.8000"
type input "73.8000 g"
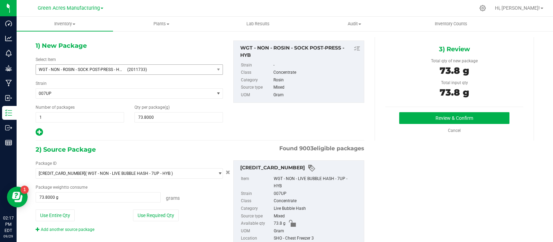
click at [453, 111] on div "3) Review Total qty of new package 73.8 g Total input qty 73.8 g Review & Confi…" at bounding box center [454, 88] width 159 height 103
click at [452, 114] on button "Review & Confirm" at bounding box center [454, 118] width 110 height 12
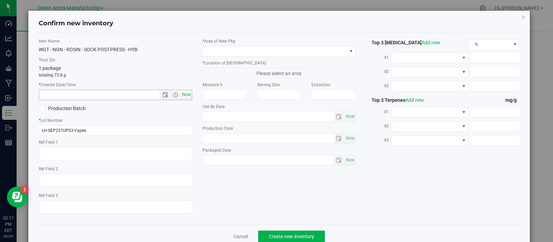
click at [184, 94] on span "Now" at bounding box center [186, 95] width 12 height 10
type input "[DATE] 2:17 PM"
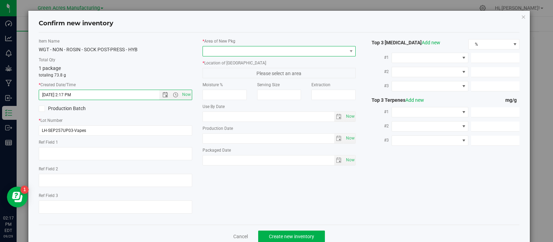
click at [261, 50] on span at bounding box center [275, 51] width 144 height 10
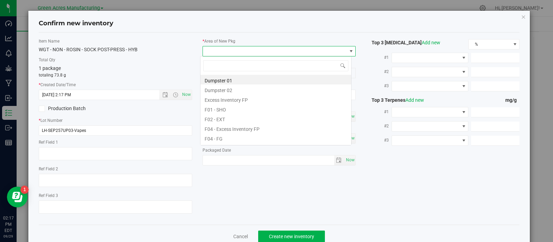
scroll to position [10, 151]
click at [238, 110] on li "F01 - SHO" at bounding box center [276, 109] width 151 height 10
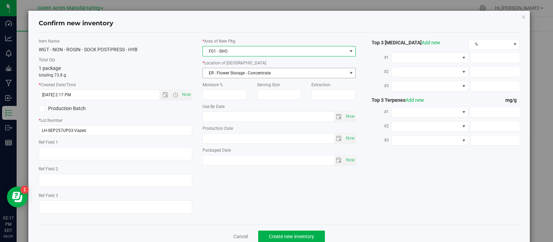
click at [247, 73] on span "ER - Flower Storage - Concentrate" at bounding box center [275, 73] width 144 height 10
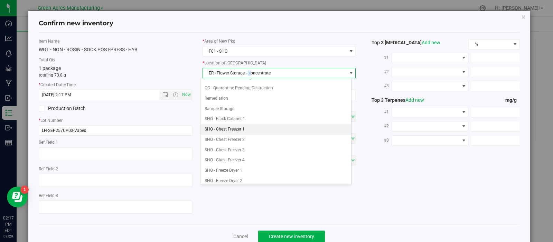
scroll to position [112, 0]
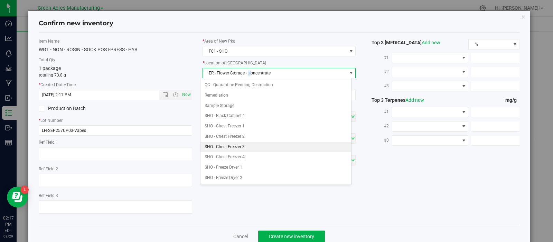
click at [244, 142] on li "SHO - Chest Freezer 3" at bounding box center [276, 147] width 151 height 10
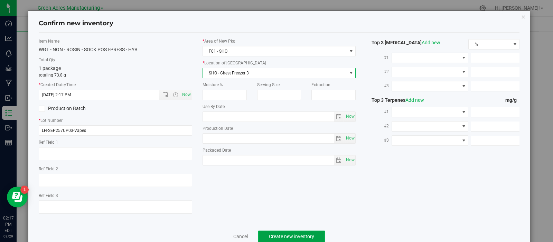
click at [265, 236] on button "Create new inventory" at bounding box center [291, 236] width 67 height 12
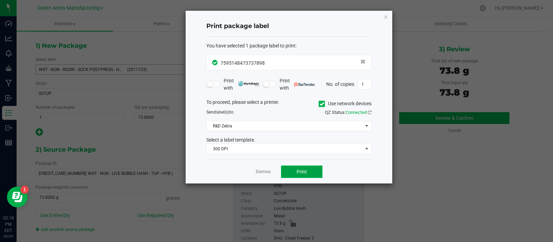
click at [294, 175] on button "Print" at bounding box center [301, 171] width 41 height 12
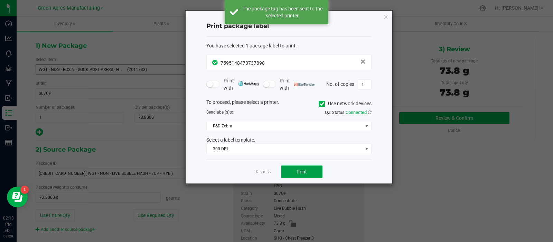
click at [294, 174] on button "Print" at bounding box center [301, 171] width 41 height 12
click at [266, 172] on link "Dismiss" at bounding box center [263, 172] width 15 height 6
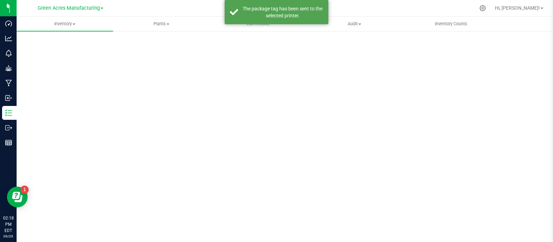
scroll to position [5, 0]
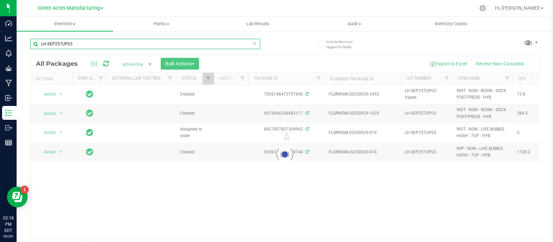
click at [141, 47] on input "LH-SEP257UP03" at bounding box center [145, 44] width 230 height 10
click at [45, 44] on input "LH-SEP257UP03" at bounding box center [145, 44] width 230 height 10
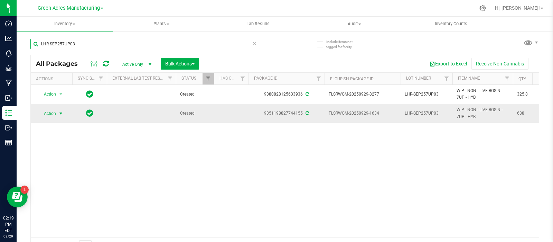
type input "LHR-SEP257UP03"
click at [49, 118] on span "Action" at bounding box center [47, 114] width 19 height 10
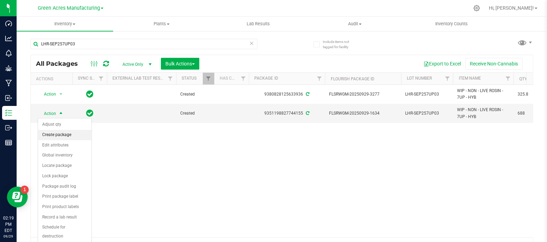
click at [70, 130] on li "Create package" at bounding box center [64, 135] width 53 height 10
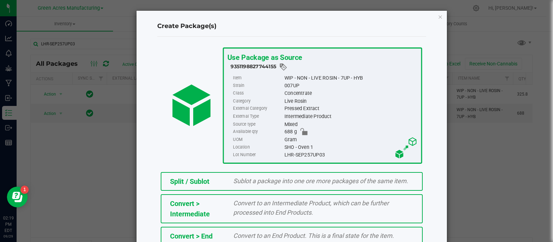
scroll to position [93, 0]
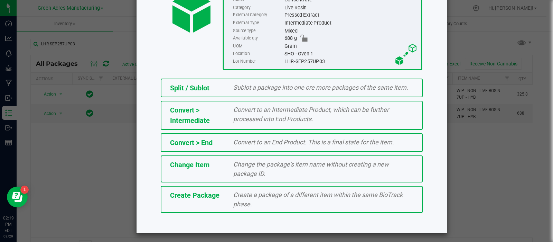
click at [237, 200] on span "Create a package of a different item within the same BioTrack phase." at bounding box center [317, 199] width 169 height 17
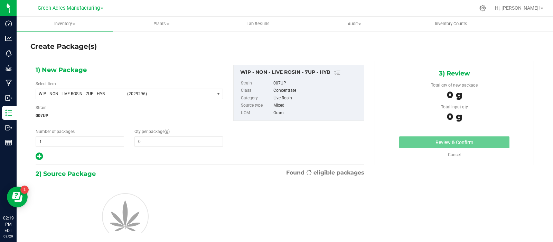
type input "0.0000"
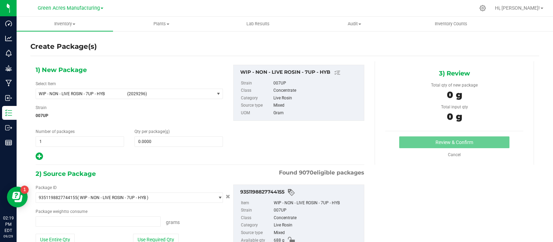
type input "0.0000 g"
click at [121, 91] on span "WIP - NON - LIVE ROSIN - 7UP - HYB" at bounding box center [81, 93] width 84 height 5
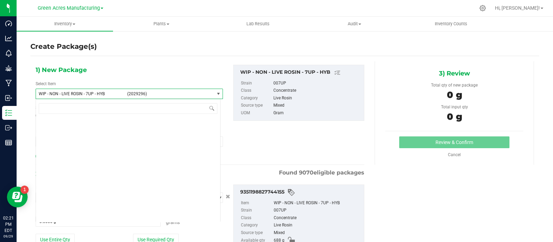
scroll to position [207517, 0]
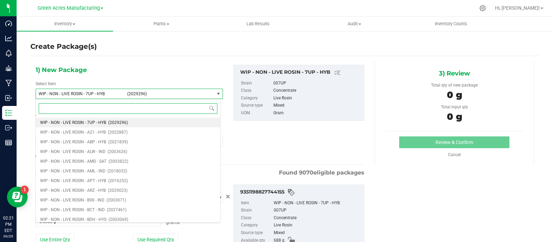
type input "e"
type input "decarb - 7up"
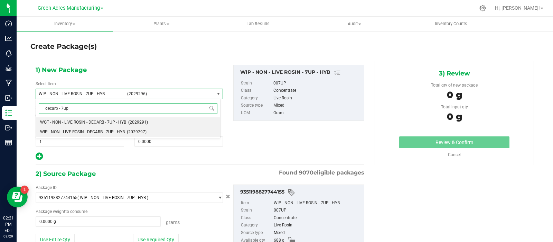
click at [93, 130] on span "WIP - NON - LIVE ROSIN - DECARB - 7UP - HYB" at bounding box center [82, 131] width 85 height 5
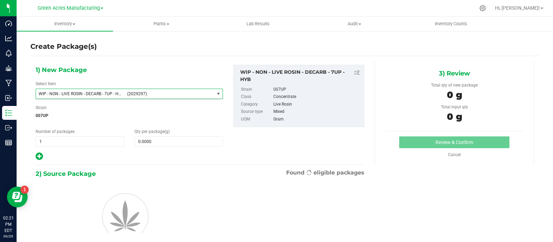
type input "0.0000"
click at [153, 142] on span "0.0000 0" at bounding box center [179, 141] width 89 height 10
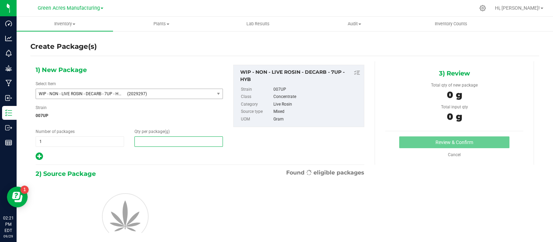
scroll to position [24, 0]
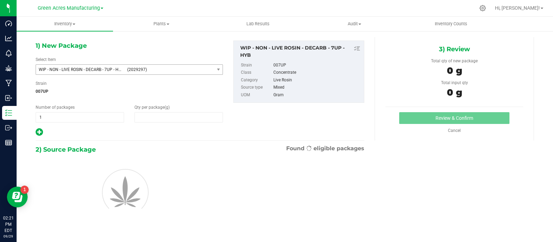
type input "0.0000"
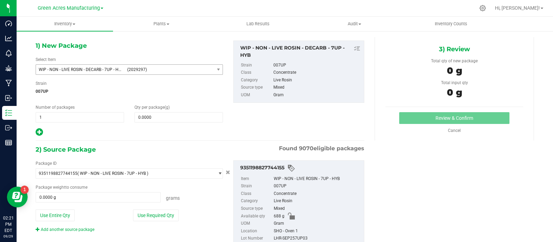
drag, startPoint x: 528, startPoint y: 186, endPoint x: 438, endPoint y: 168, distance: 91.7
click at [528, 186] on div "1) New Package Select Item WIP - NON - LIVE ROSIN - DECARB - 7UP - HYB (2029297…" at bounding box center [284, 148] width 509 height 223
click at [172, 116] on span "0.0000 0" at bounding box center [179, 117] width 89 height 10
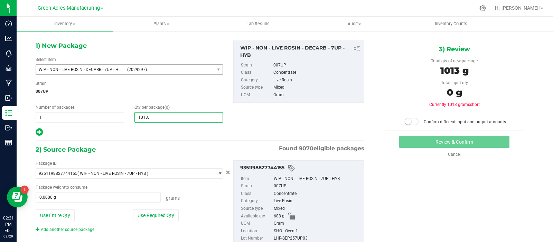
type input "1013.8"
type input "1,013.8000"
click at [55, 213] on button "Use Entire Qty" at bounding box center [55, 215] width 39 height 12
type input "688.0000 g"
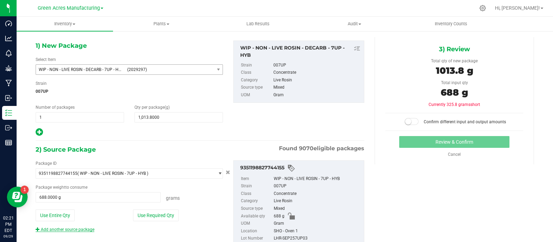
click at [69, 230] on link "Add another source package" at bounding box center [65, 229] width 59 height 5
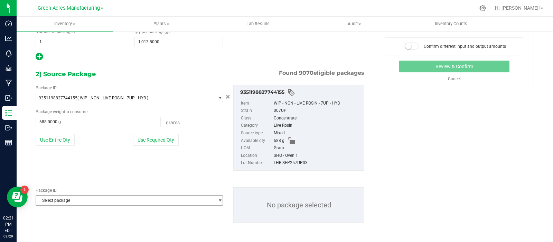
click at [89, 202] on span "Select package" at bounding box center [125, 200] width 178 height 10
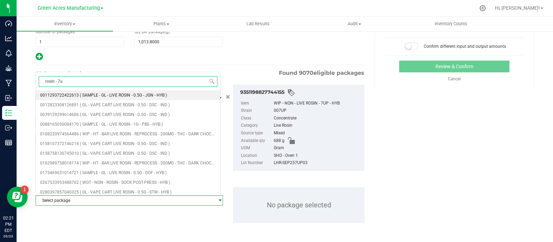
type input "rosin - 7up"
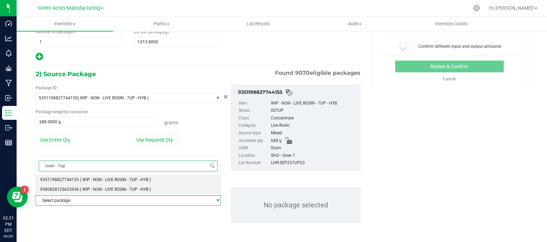
click at [82, 188] on span "( WIP - NON - LIVE ROSIN - 7UP - HYB )" at bounding box center [115, 189] width 71 height 5
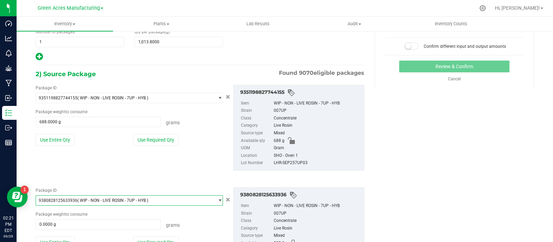
scroll to position [150, 0]
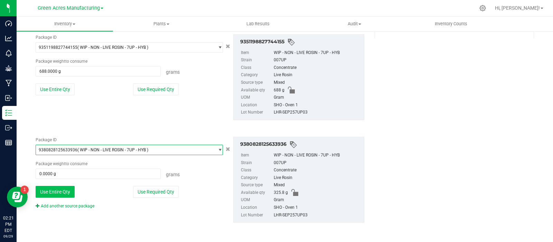
click at [53, 189] on button "Use Entire Qty" at bounding box center [55, 192] width 39 height 12
type input "325.8000 g"
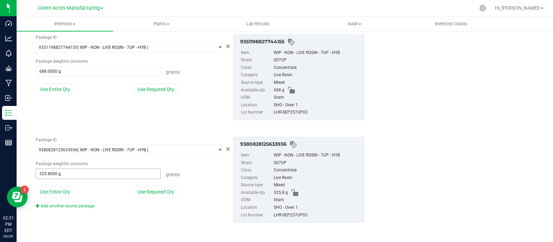
scroll to position [0, 0]
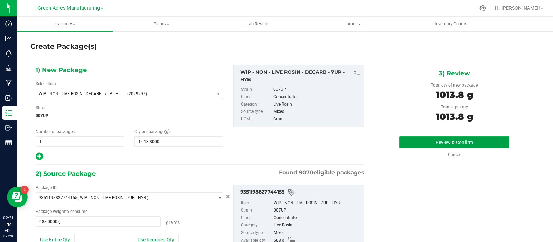
click at [409, 143] on button "Review & Confirm" at bounding box center [454, 142] width 110 height 12
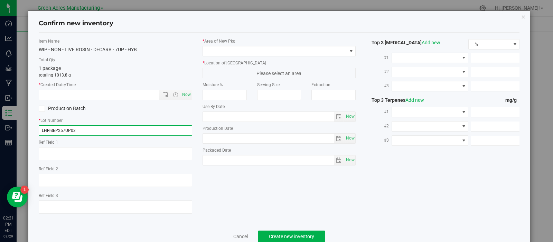
click at [47, 128] on input "LHR-SEP257UP03" at bounding box center [116, 130] width 154 height 10
click at [49, 130] on input "LHR-SEP257UP03" at bounding box center [116, 130] width 154 height 10
type input "LRV-SEP257UP03"
click at [187, 94] on span "Now" at bounding box center [186, 95] width 12 height 10
type input "[DATE] 2:21 PM"
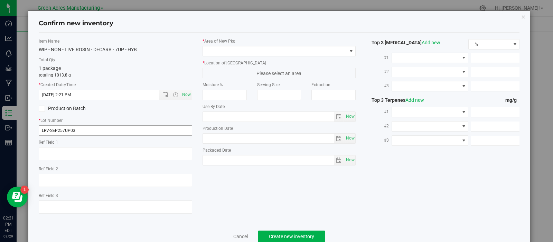
drag, startPoint x: 121, startPoint y: 123, endPoint x: 106, endPoint y: 127, distance: 15.1
click at [107, 127] on div "* Lot Number LRV-SEP257UP03" at bounding box center [116, 126] width 154 height 18
drag, startPoint x: 105, startPoint y: 128, endPoint x: 50, endPoint y: 133, distance: 55.2
click at [50, 133] on input "LRV-SEP257UP03" at bounding box center [116, 130] width 154 height 10
click at [77, 131] on input "LRV-SEP257UP03" at bounding box center [116, 130] width 154 height 10
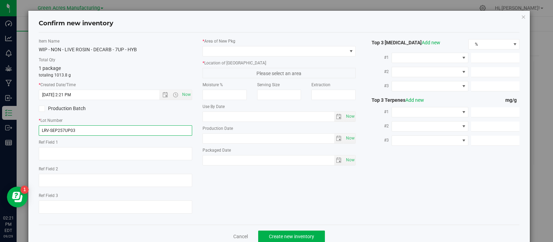
drag, startPoint x: 77, startPoint y: 130, endPoint x: 41, endPoint y: 131, distance: 36.7
click at [41, 131] on input "LRV-SEP257UP03" at bounding box center [116, 130] width 154 height 10
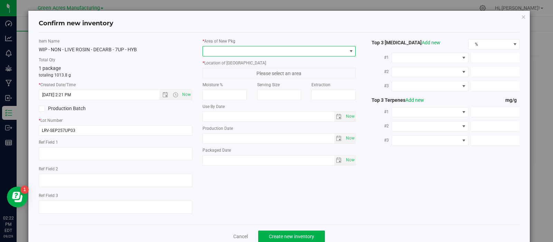
click at [270, 52] on span at bounding box center [275, 51] width 144 height 10
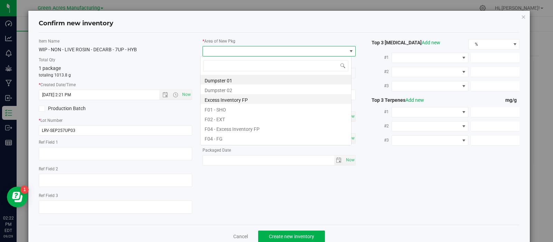
scroll to position [10, 151]
click at [243, 106] on li "F01 - SHO" at bounding box center [276, 109] width 151 height 10
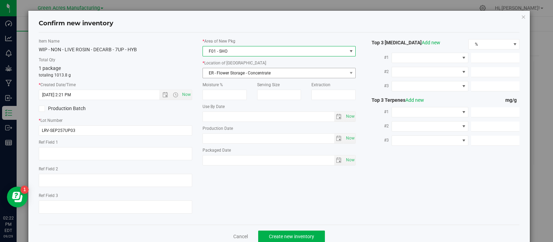
click at [242, 72] on span "ER - Flower Storage - Concentrate" at bounding box center [275, 73] width 144 height 10
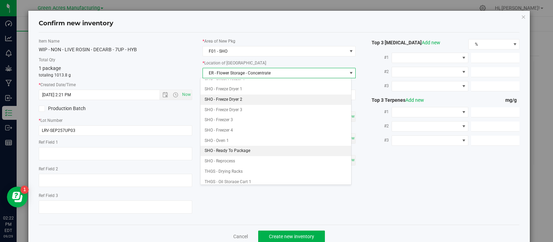
scroll to position [188, 0]
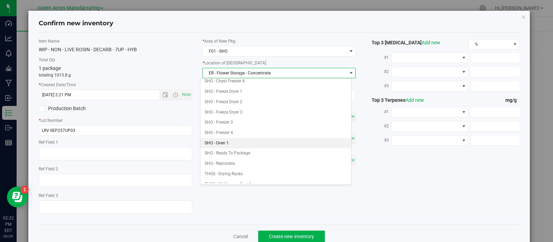
click at [230, 140] on li "SHO - Oven 1" at bounding box center [276, 143] width 151 height 10
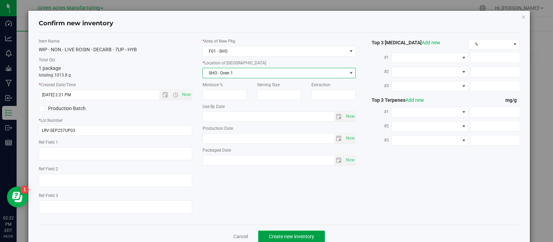
click at [262, 234] on button "Create new inventory" at bounding box center [291, 236] width 67 height 12
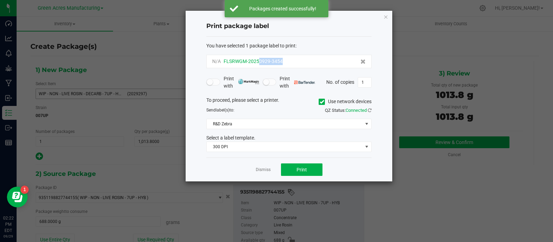
drag, startPoint x: 286, startPoint y: 61, endPoint x: 258, endPoint y: 63, distance: 28.1
click at [258, 63] on div "N/A FLSRWGM-20250929-3454" at bounding box center [289, 61] width 154 height 7
copy span "0929-3454"
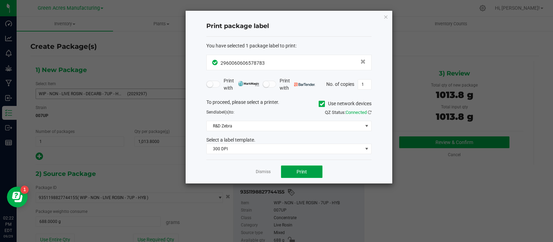
click at [299, 175] on button "Print" at bounding box center [301, 171] width 41 height 12
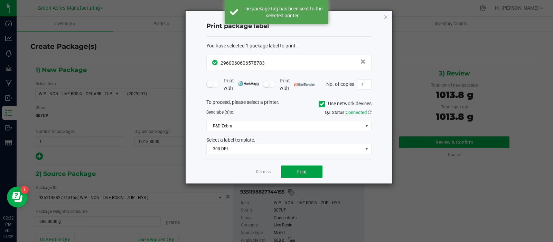
click at [299, 175] on button "Print" at bounding box center [301, 171] width 41 height 12
click at [258, 172] on link "Dismiss" at bounding box center [263, 172] width 15 height 6
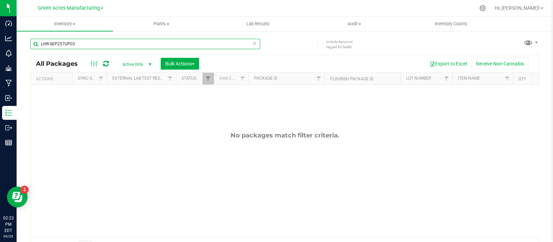
click at [158, 44] on input "LHR-SEP257UP03" at bounding box center [145, 44] width 230 height 10
